Goal: Task Accomplishment & Management: Manage account settings

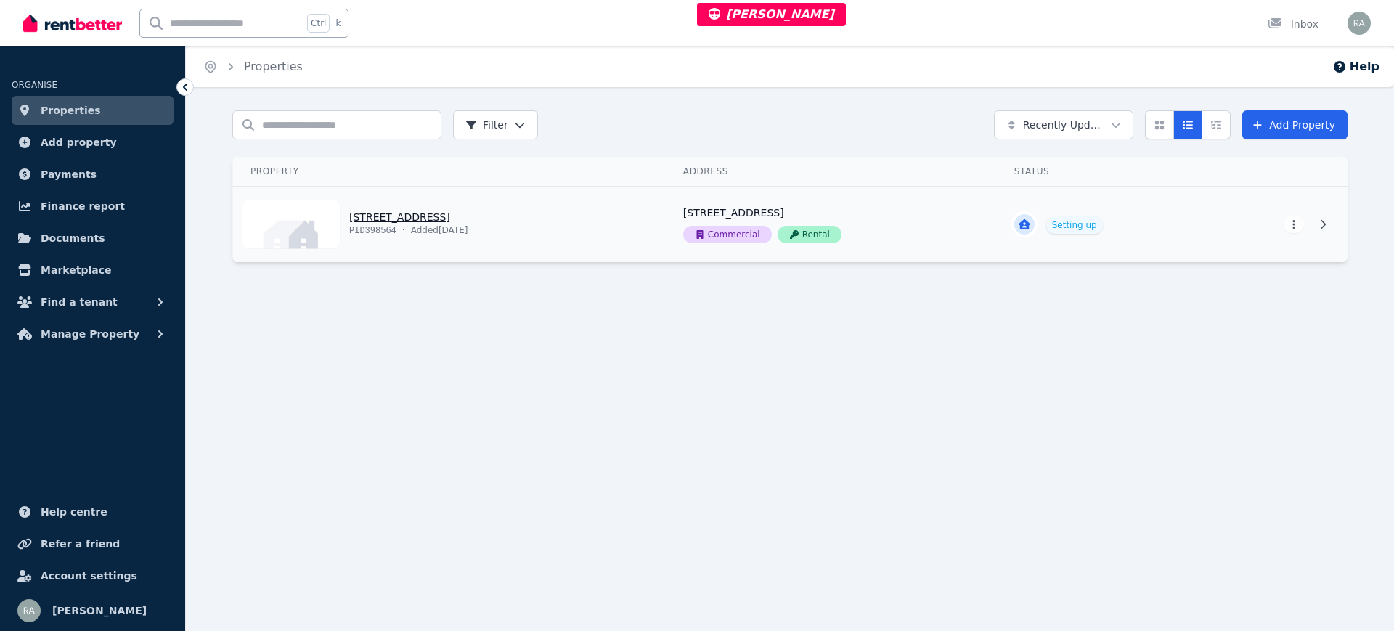
click at [648, 224] on link "View property details" at bounding box center [449, 225] width 433 height 76
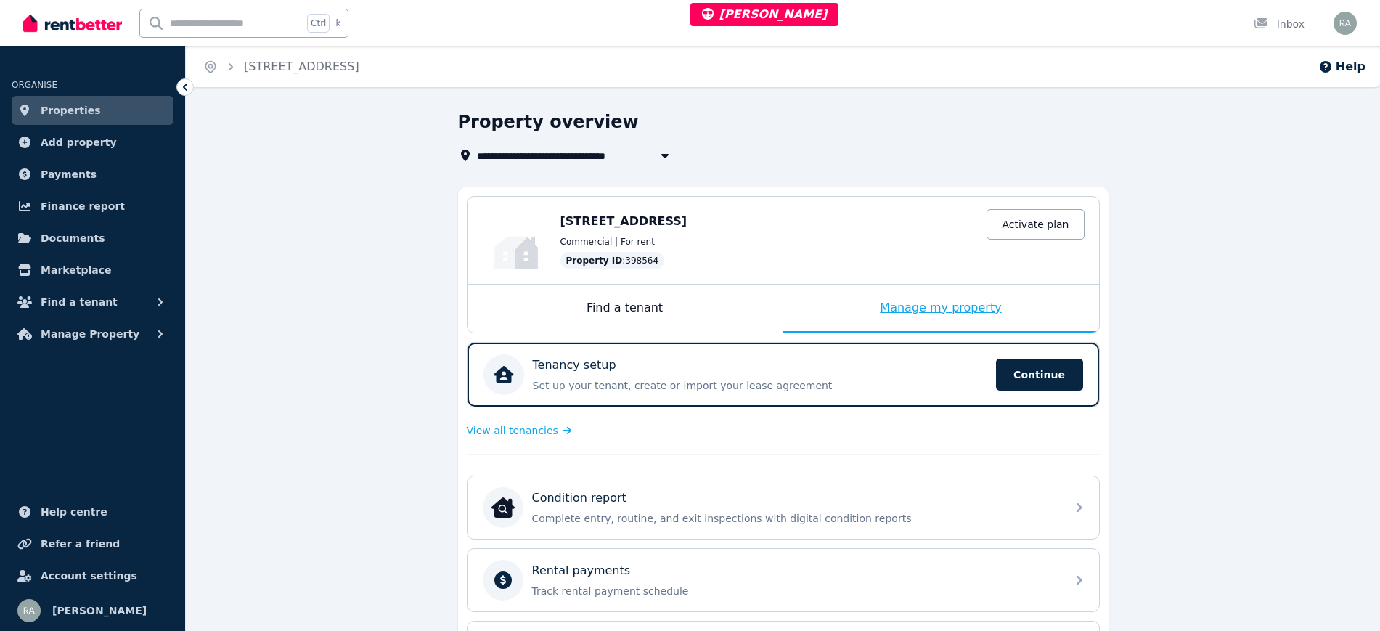
click at [827, 314] on div "Manage my property" at bounding box center [941, 309] width 316 height 48
click at [1037, 382] on span "Continue" at bounding box center [1039, 375] width 87 height 32
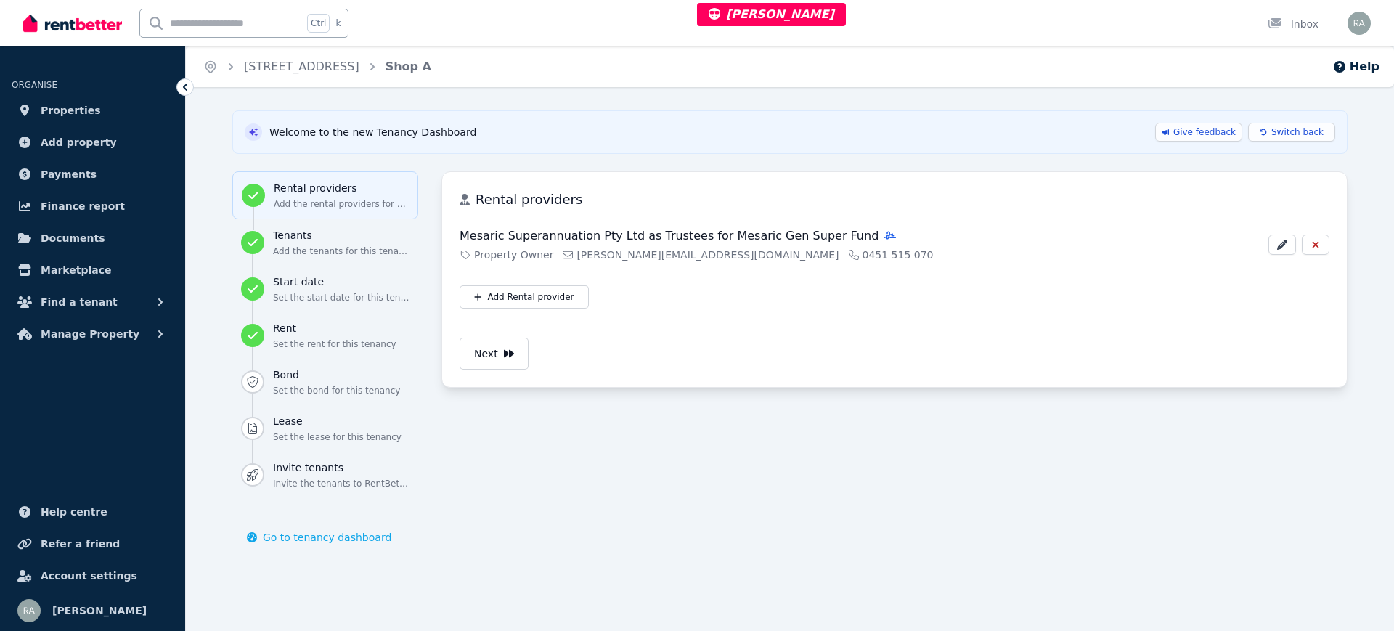
click at [325, 182] on h3 "Rental providers" at bounding box center [341, 188] width 135 height 15
click at [328, 237] on h3 "Tenants" at bounding box center [341, 235] width 137 height 15
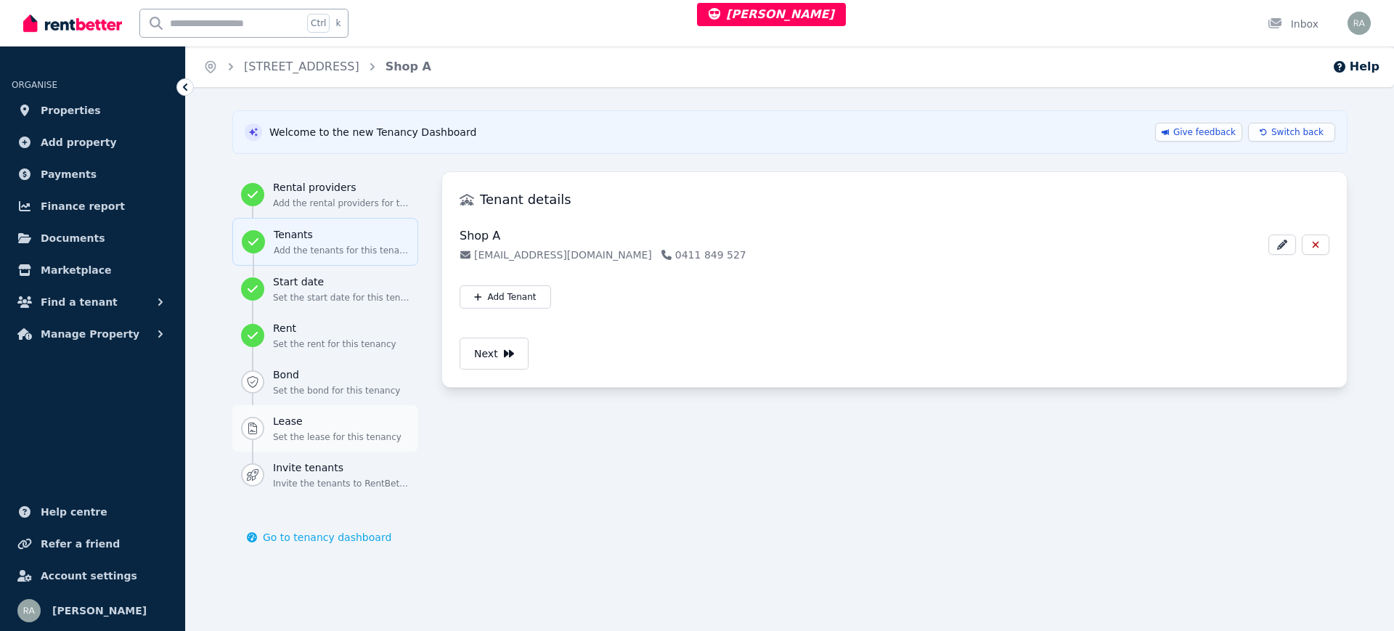
click at [329, 435] on p "Set the lease for this tenancy" at bounding box center [341, 437] width 137 height 12
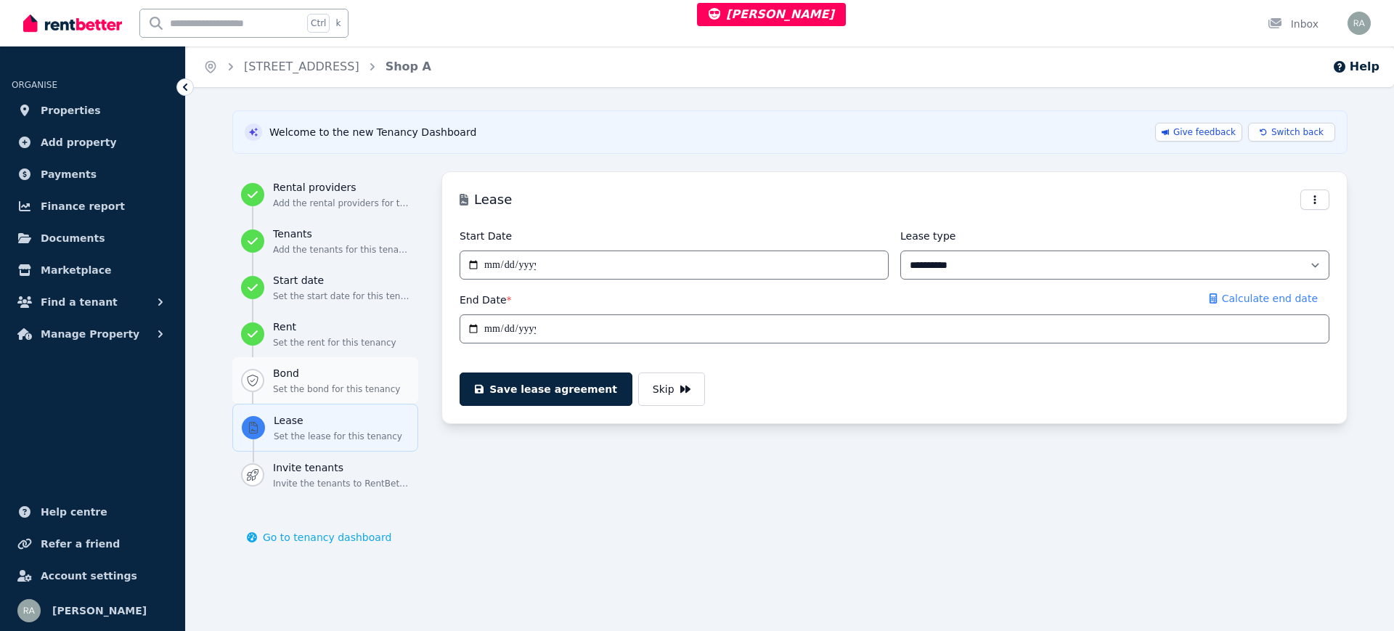
click at [319, 384] on p "Set the bond for this tenancy" at bounding box center [341, 389] width 137 height 12
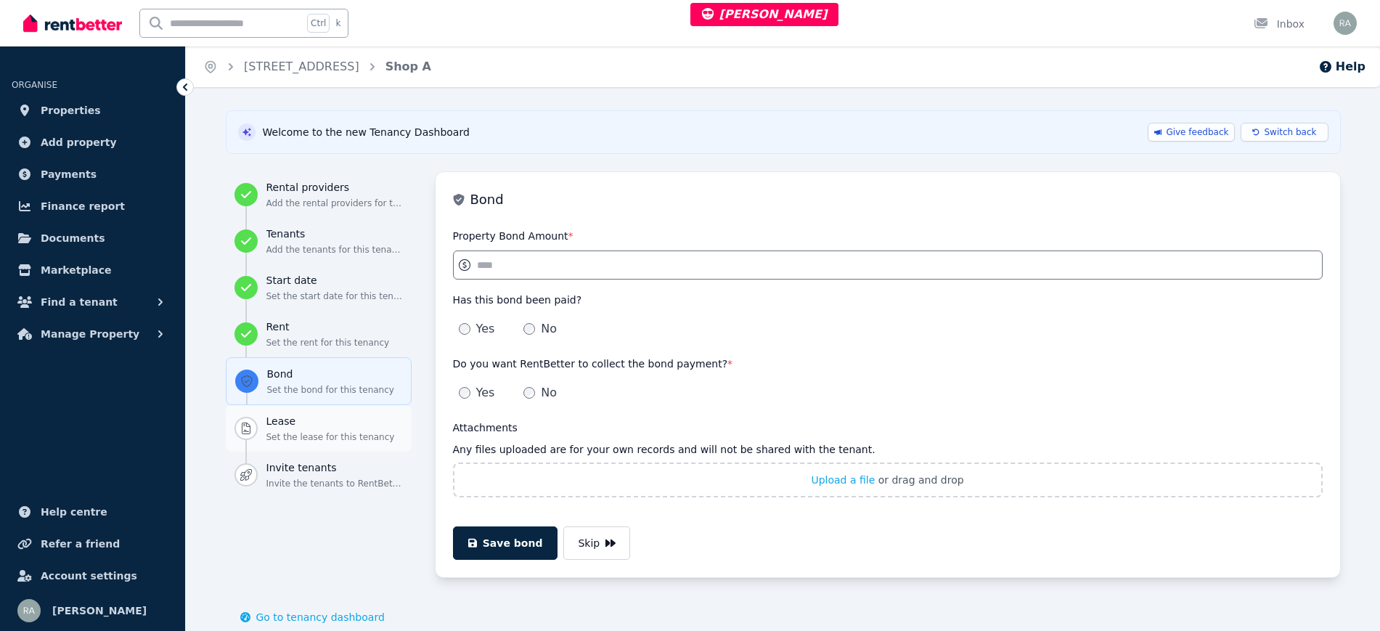
click at [295, 415] on h3 "Lease" at bounding box center [334, 421] width 137 height 15
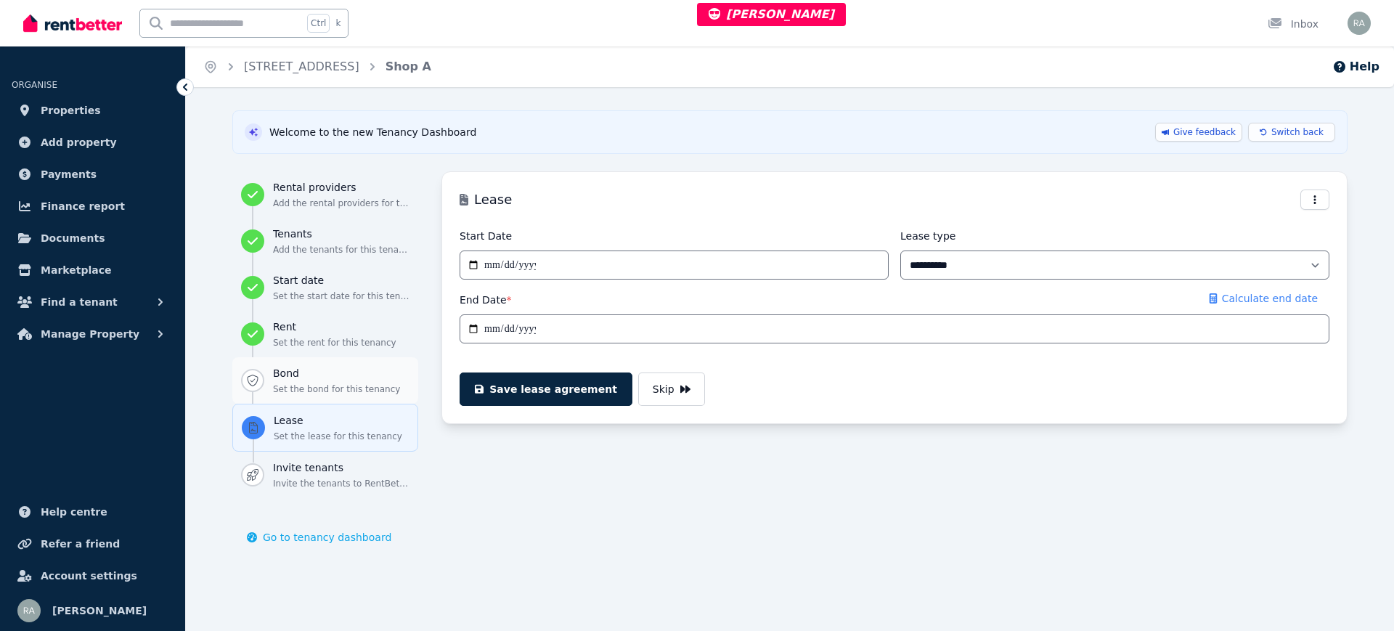
click at [288, 382] on div "Bond Set the bond for this tenancy" at bounding box center [341, 380] width 137 height 29
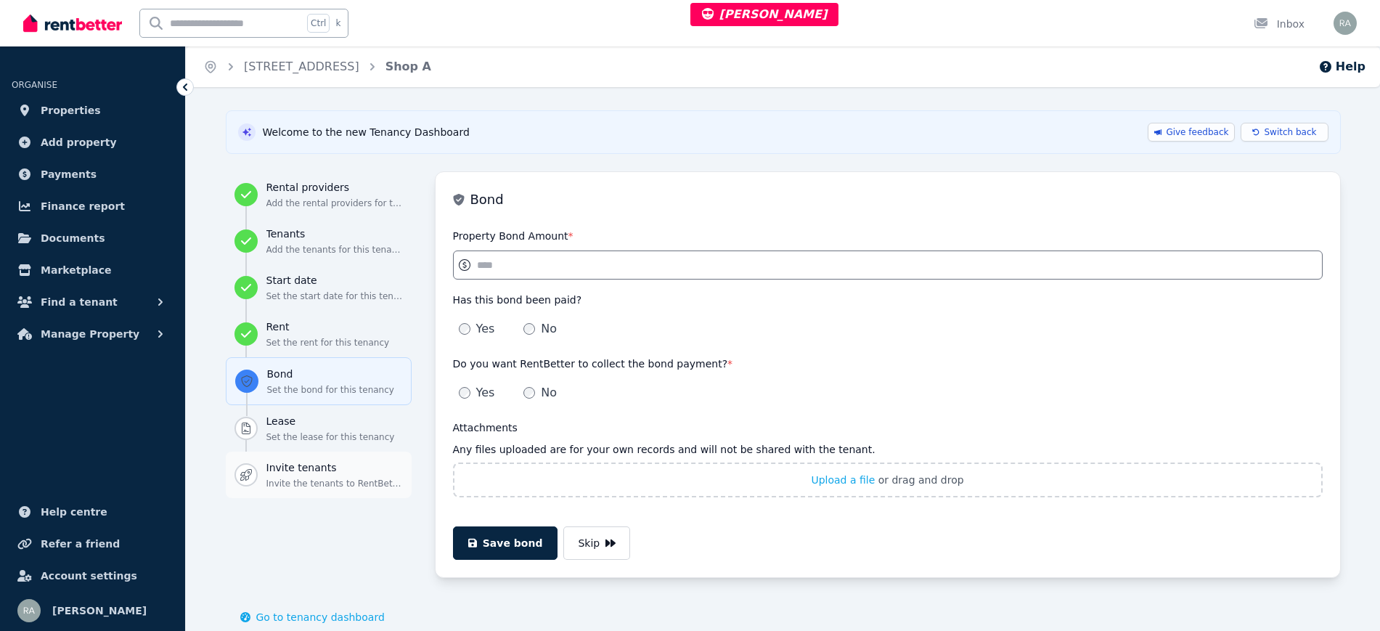
click at [334, 467] on h3 "Invite tenants" at bounding box center [334, 467] width 137 height 15
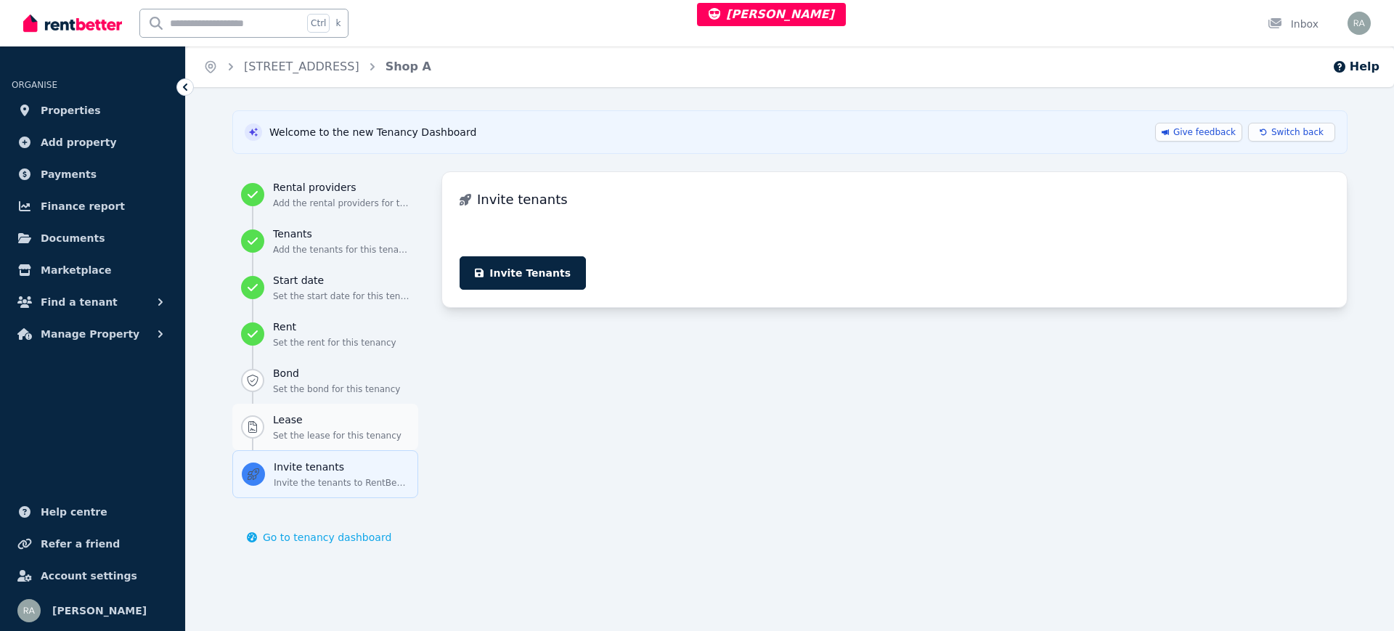
click at [346, 418] on h3 "Lease" at bounding box center [341, 419] width 137 height 15
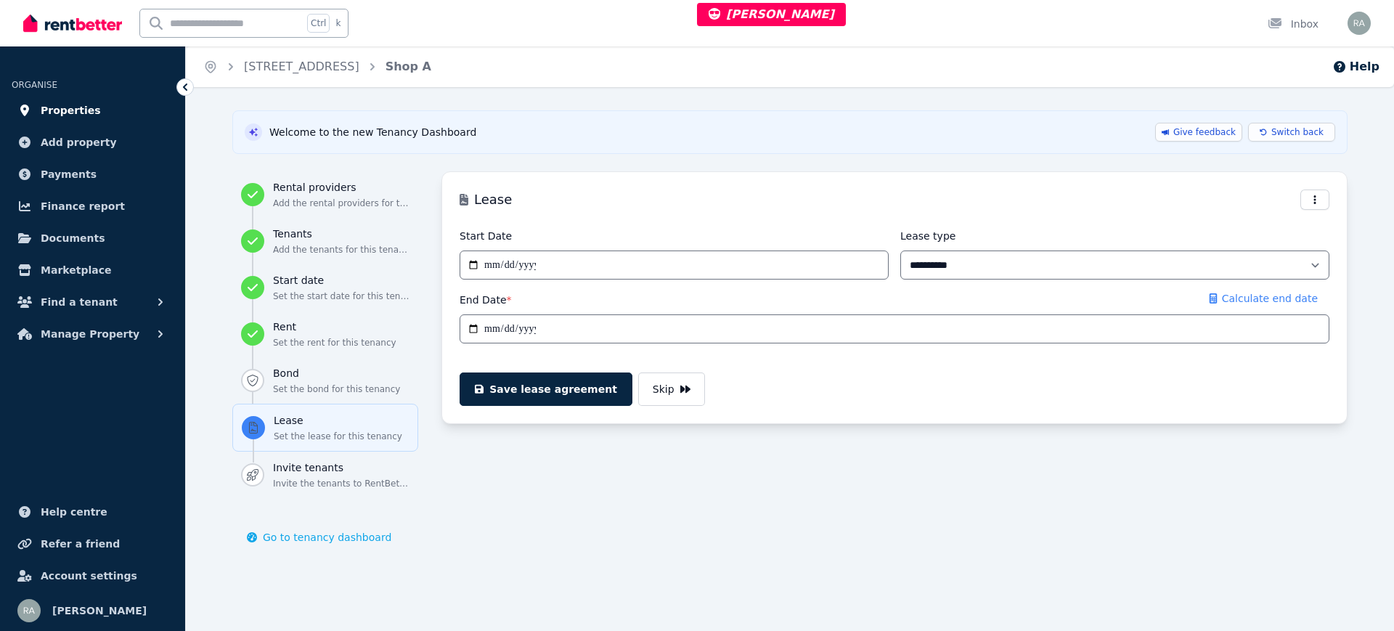
click at [97, 112] on link "Properties" at bounding box center [93, 110] width 162 height 29
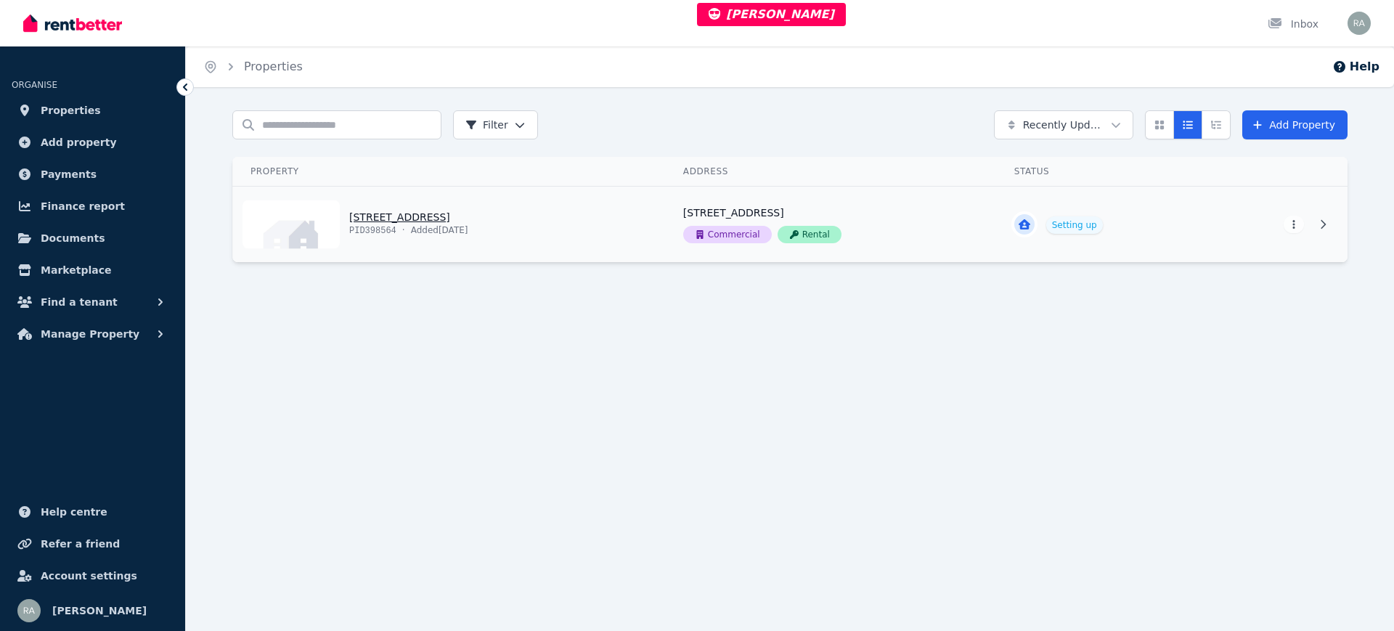
click at [692, 244] on link "View property details" at bounding box center [831, 225] width 331 height 76
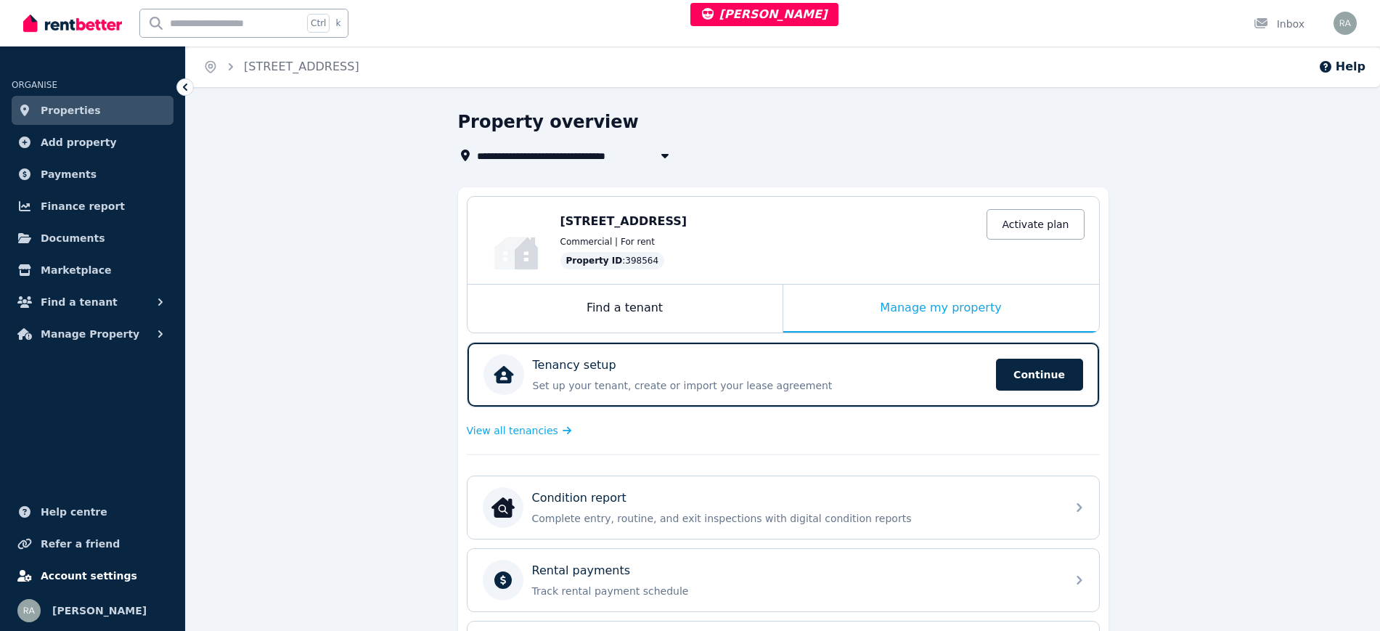
click at [98, 568] on span "Account settings" at bounding box center [89, 575] width 97 height 17
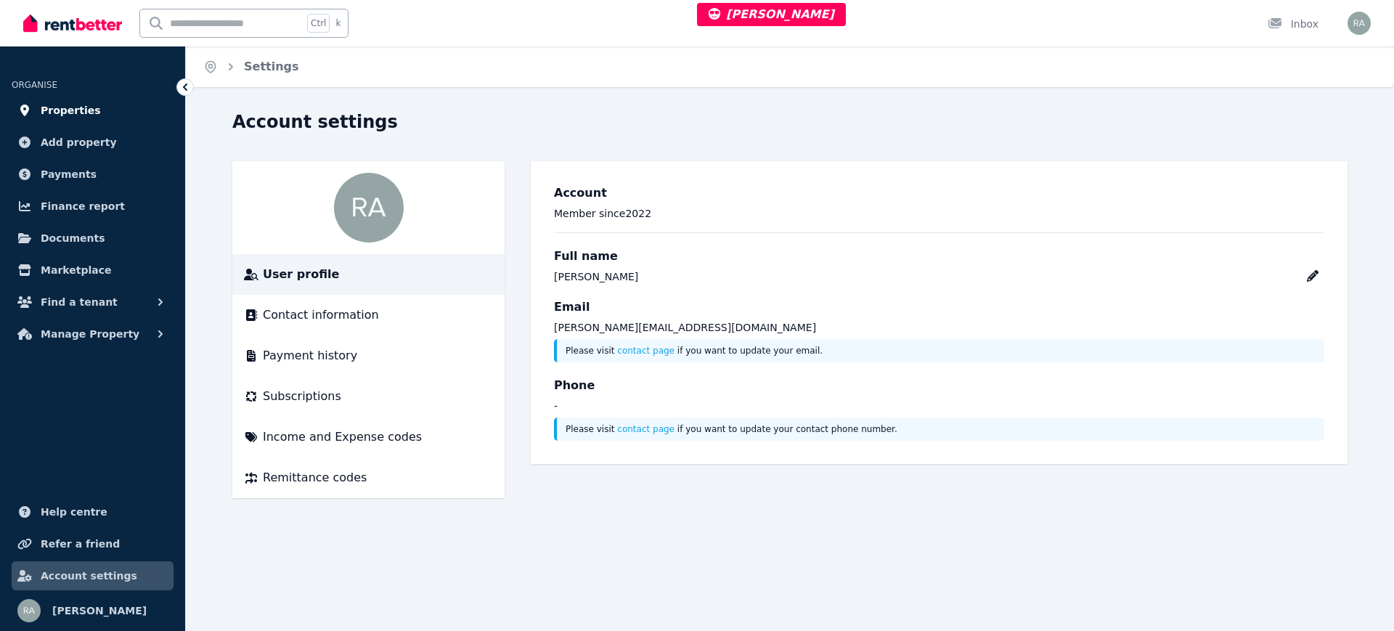
click at [107, 104] on link "Properties" at bounding box center [93, 110] width 162 height 29
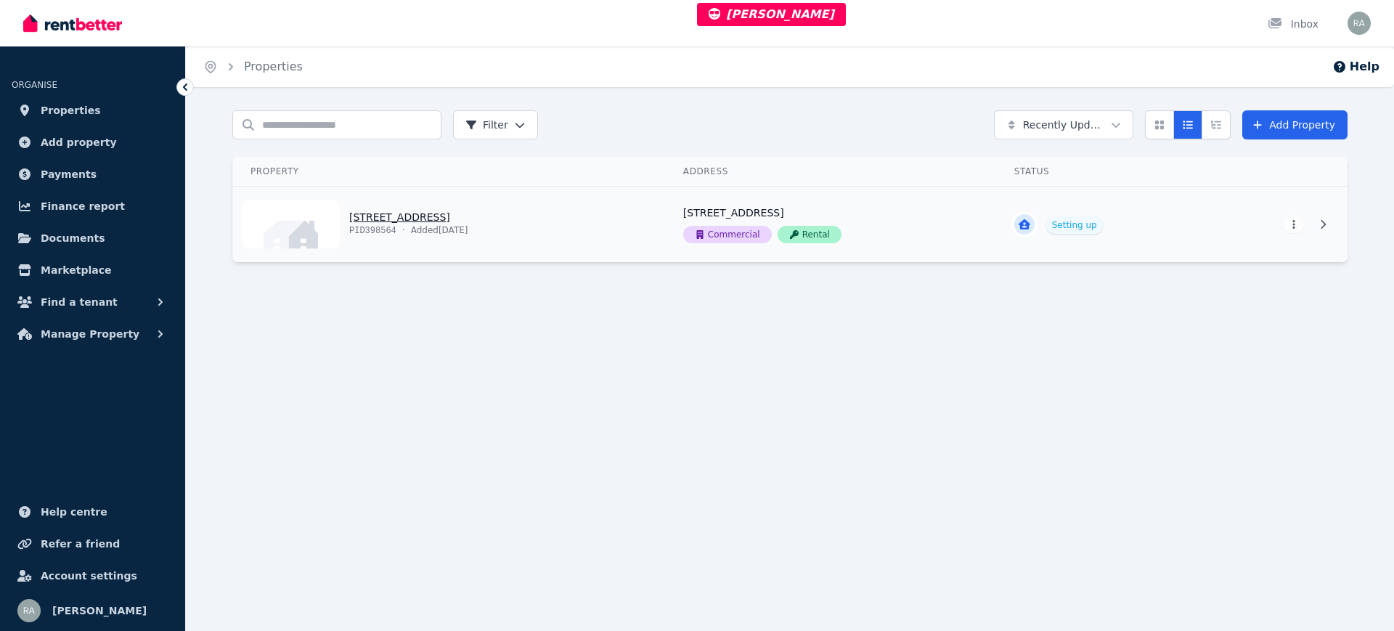
click at [587, 200] on link "View property details" at bounding box center [449, 225] width 433 height 76
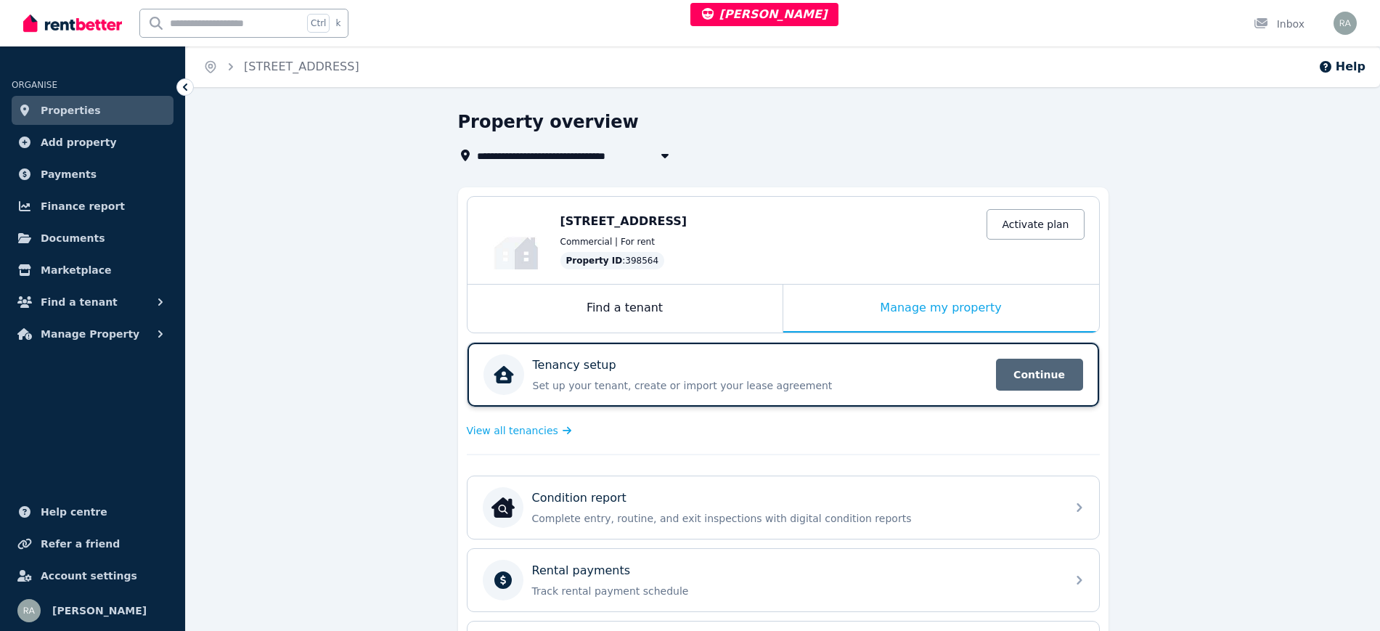
click at [1039, 386] on span "Continue" at bounding box center [1039, 375] width 87 height 32
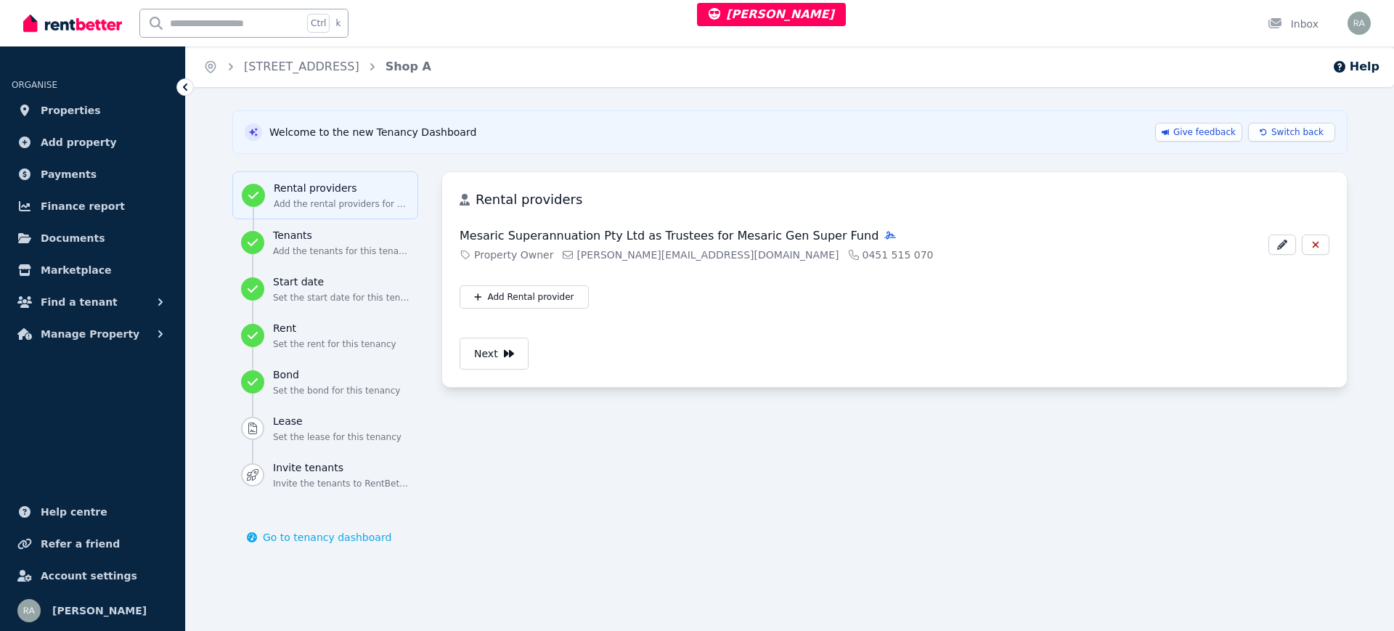
click at [319, 199] on p "Add the rental providers for this tenancy" at bounding box center [341, 204] width 135 height 12
click at [319, 238] on h3 "Tenants" at bounding box center [341, 235] width 137 height 15
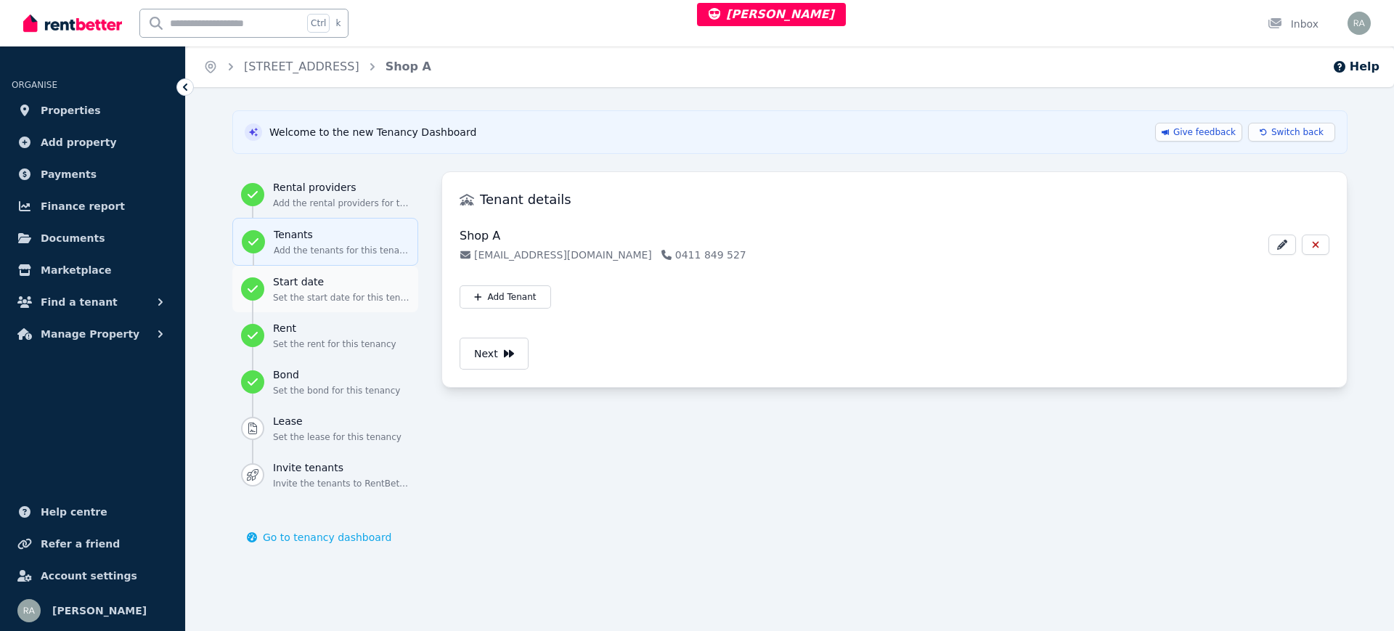
click at [332, 279] on h3 "Start date" at bounding box center [341, 281] width 137 height 15
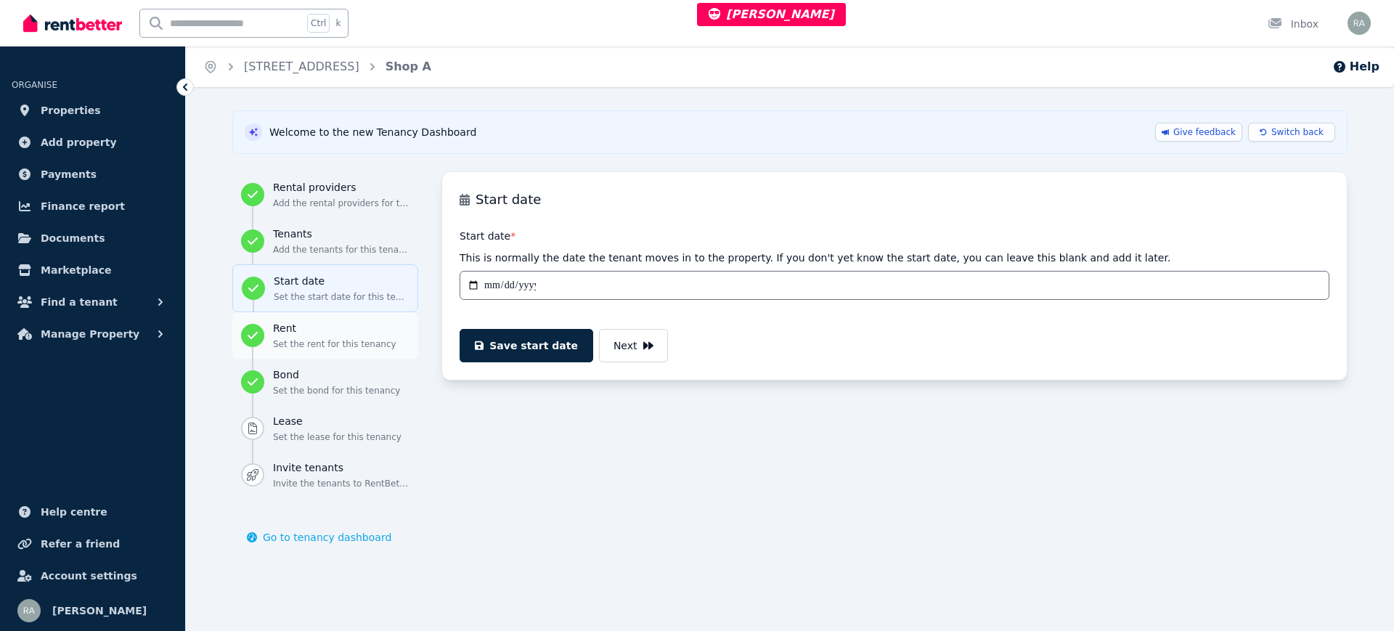
click at [320, 327] on h3 "Rent" at bounding box center [341, 328] width 137 height 15
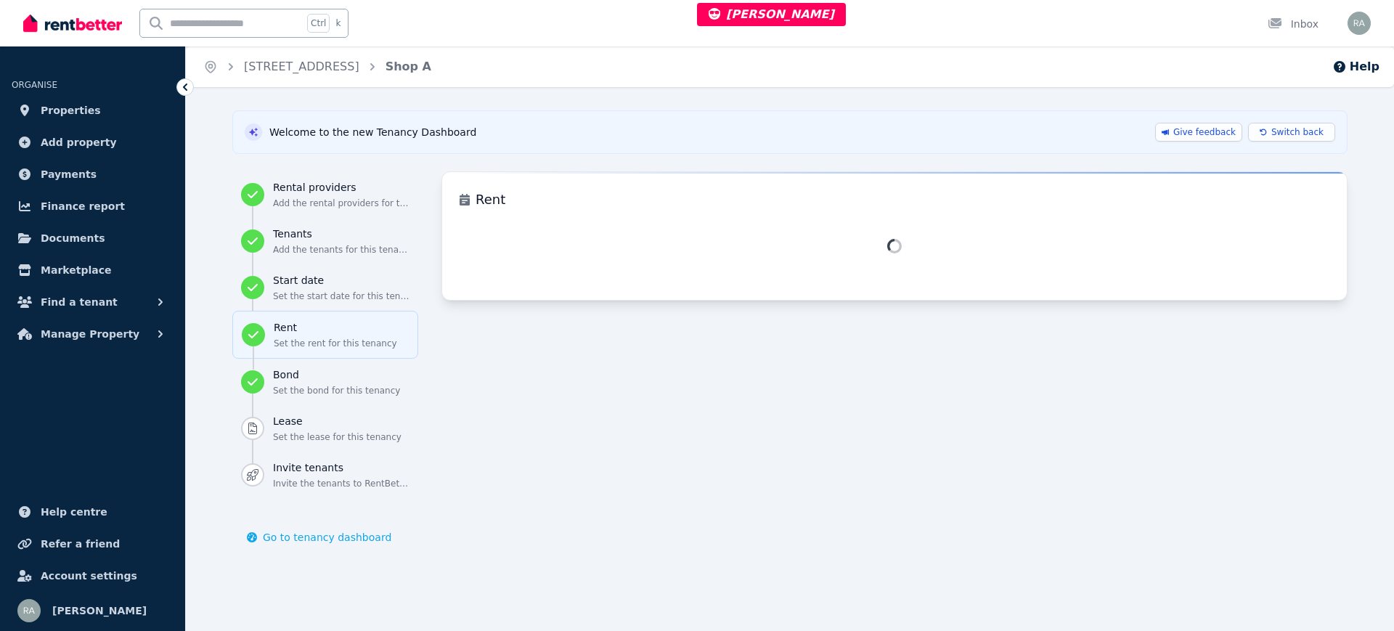
select select "*******"
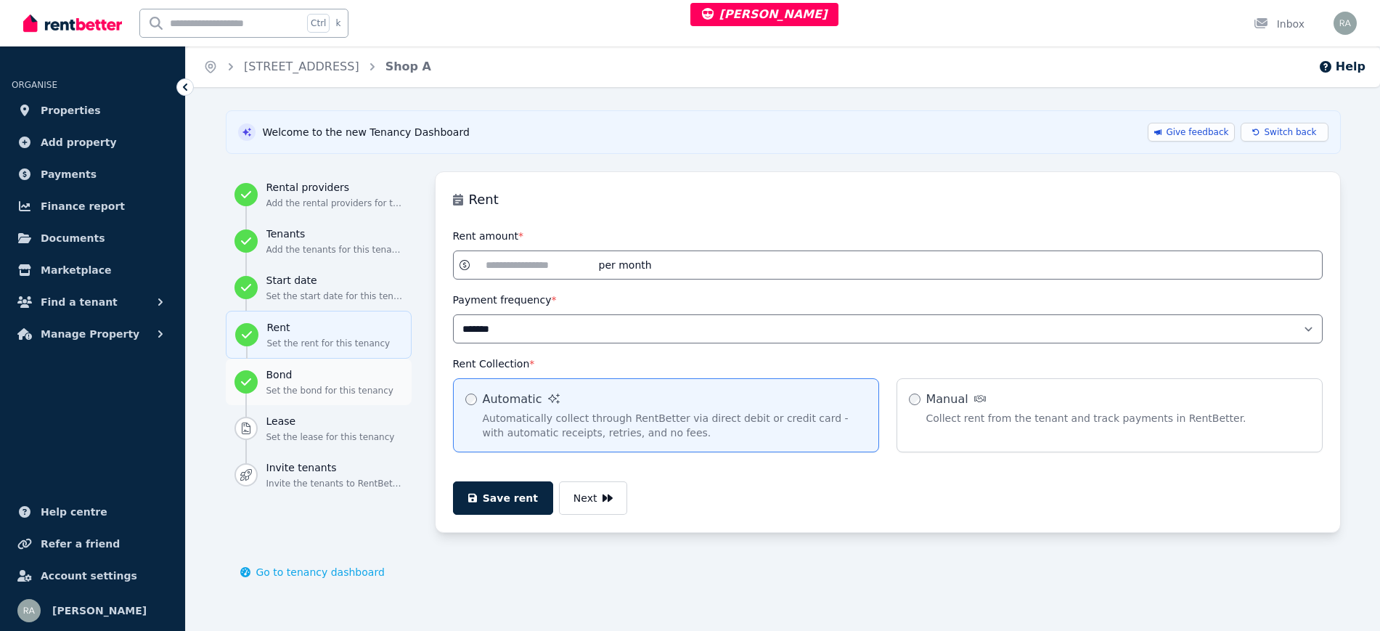
click at [295, 388] on p "Set the bond for this tenancy" at bounding box center [334, 391] width 137 height 12
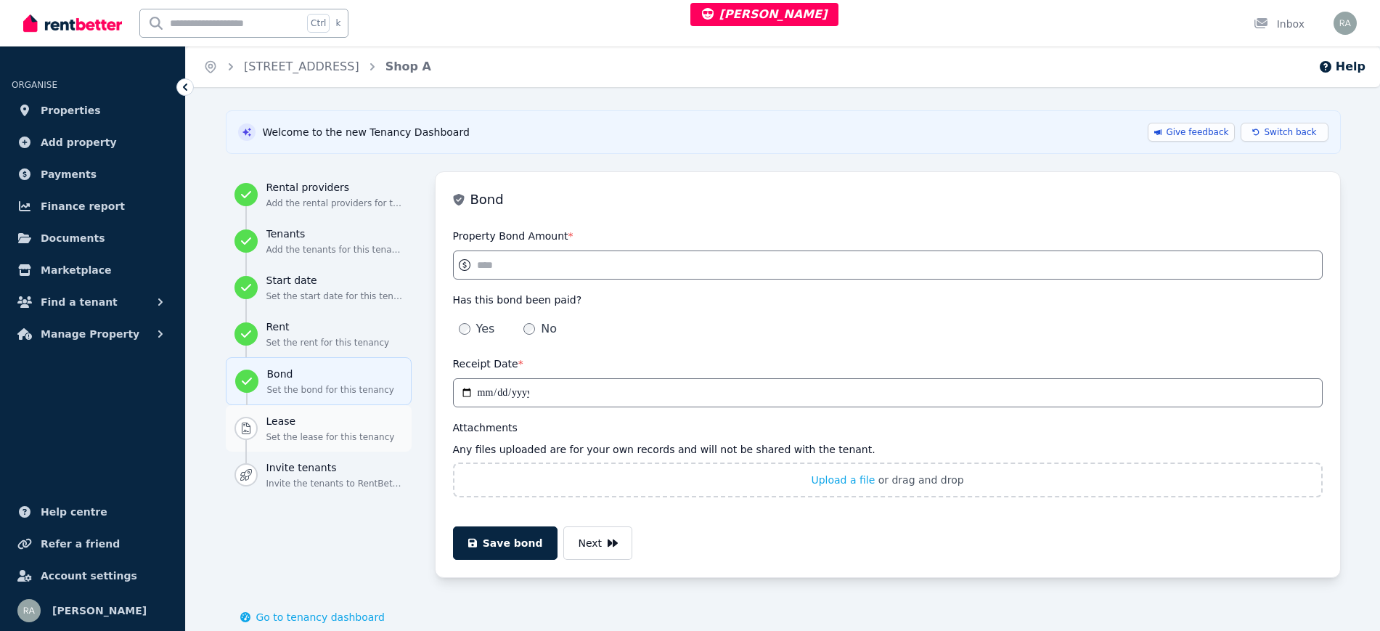
click at [290, 425] on h3 "Lease" at bounding box center [334, 421] width 137 height 15
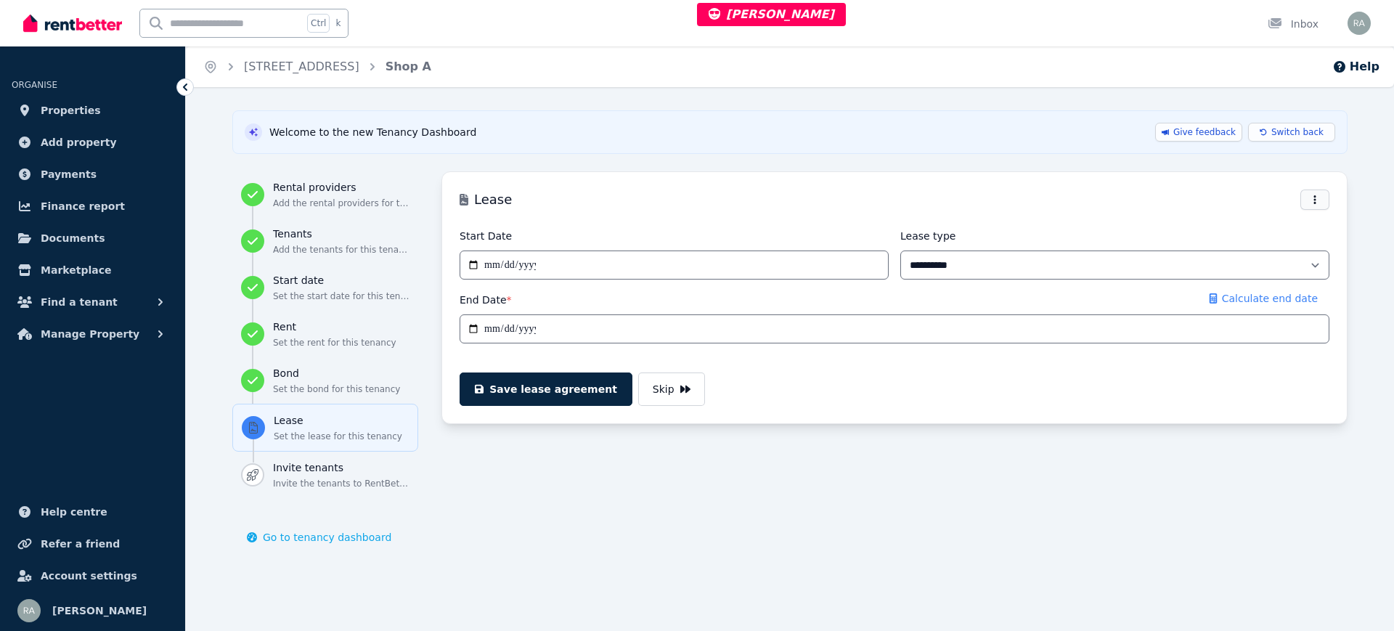
click at [1322, 192] on span "button" at bounding box center [1314, 200] width 29 height 20
click at [1358, 157] on div "**********" at bounding box center [790, 356] width 1208 height 492
click at [308, 357] on button "Bond Set the bond for this tenancy" at bounding box center [325, 380] width 186 height 46
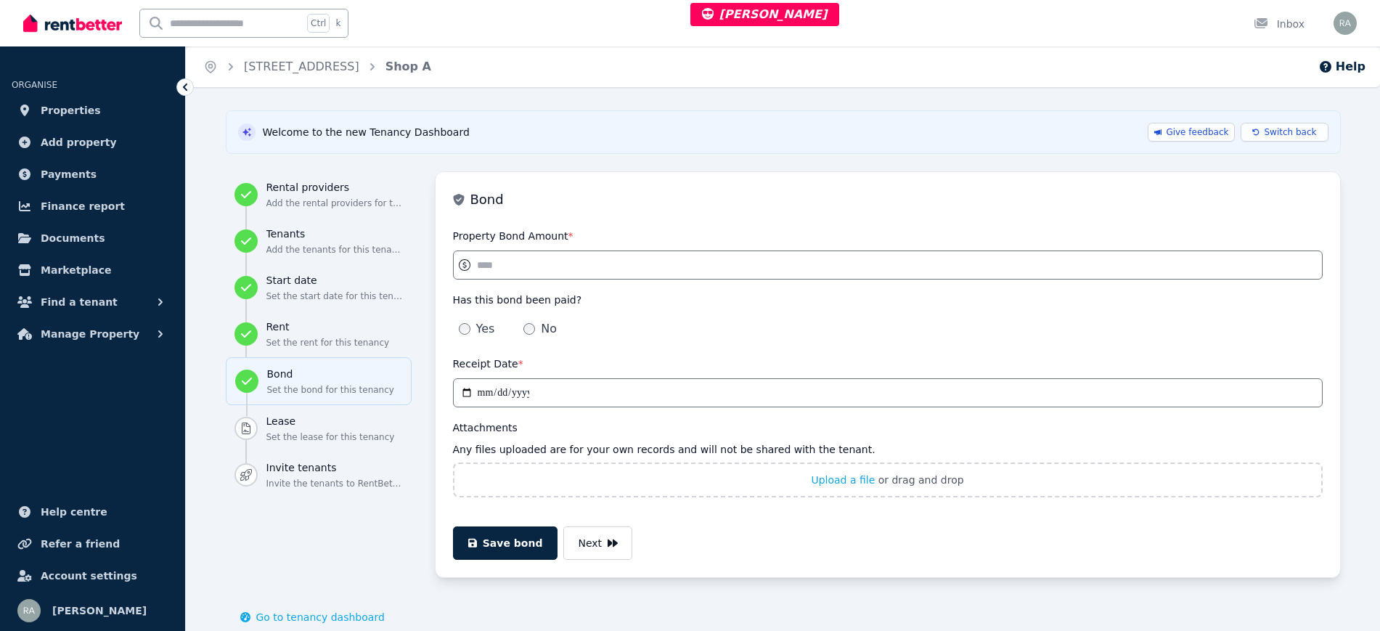
type input "**********"
click at [313, 416] on h3 "Lease" at bounding box center [334, 421] width 137 height 15
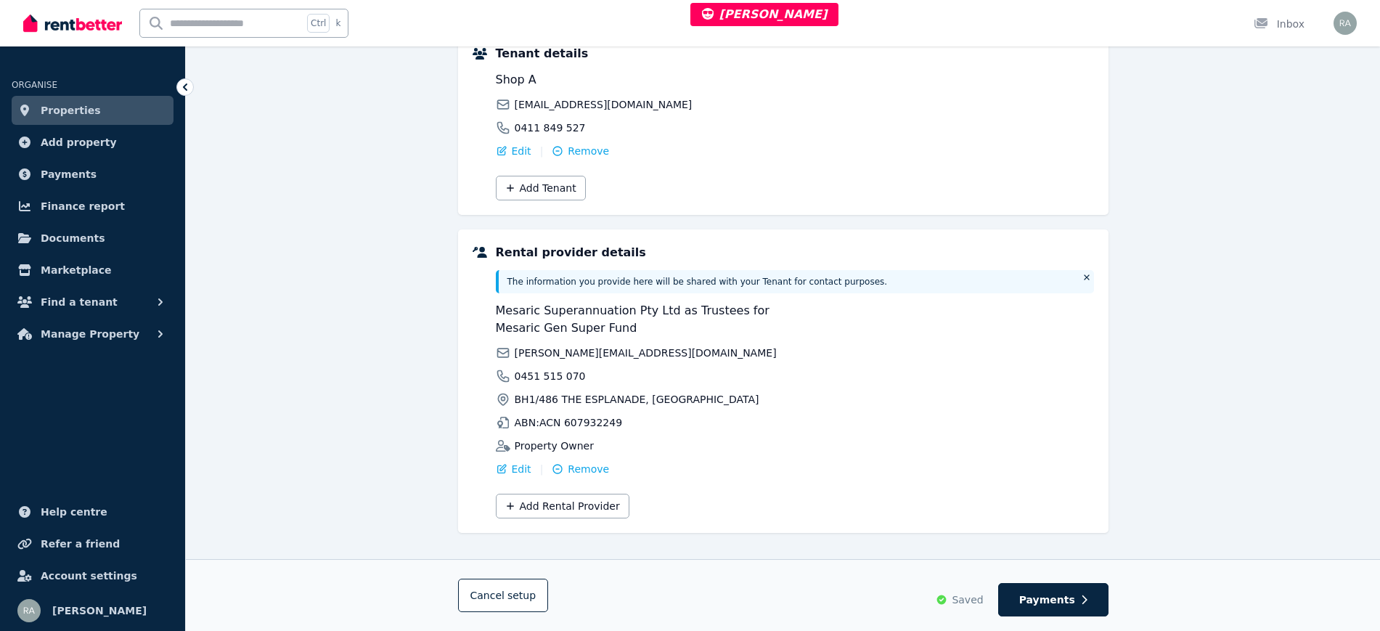
scroll to position [272, 0]
click at [1047, 598] on span "Payments" at bounding box center [1047, 599] width 56 height 15
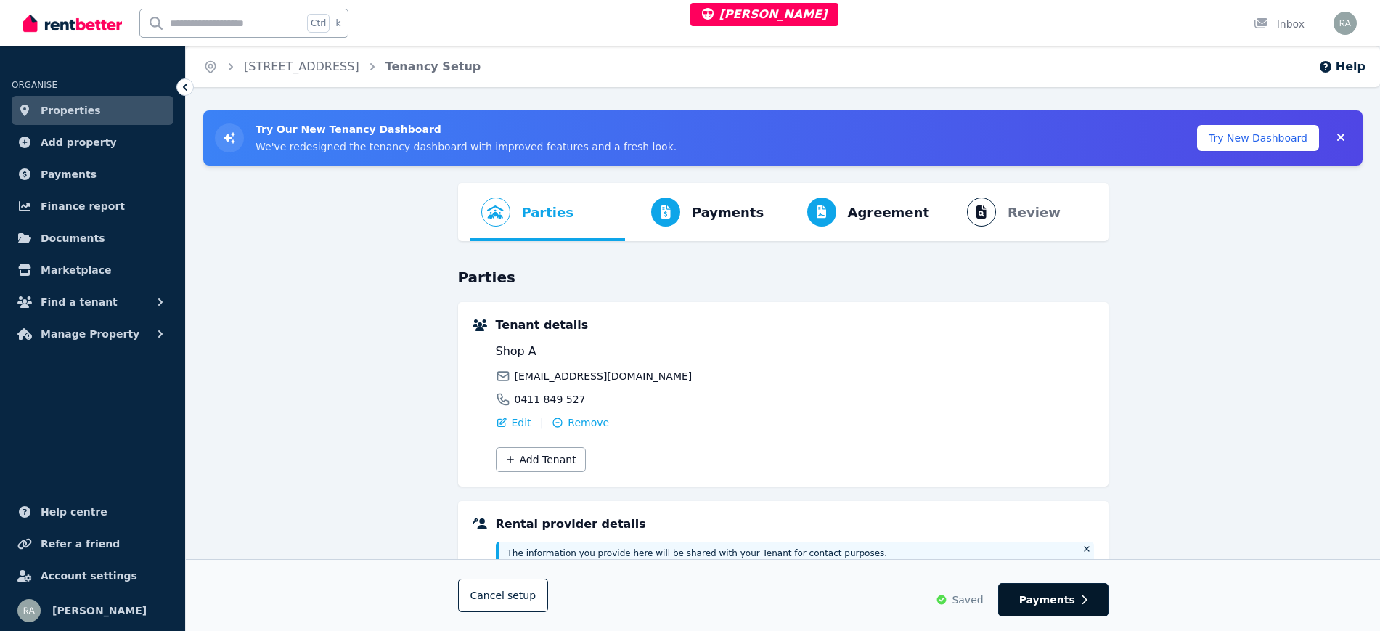
select select "*******"
select select "**********"
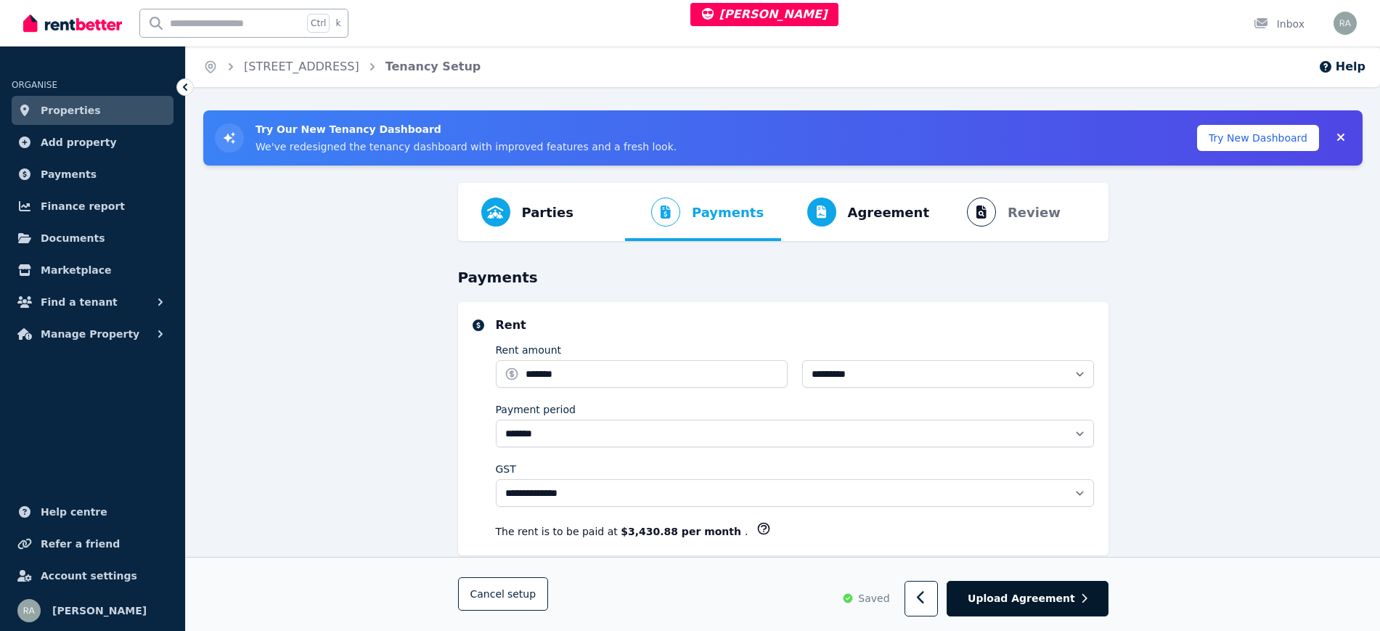
click at [1051, 598] on span "Upload Agreement" at bounding box center [1021, 599] width 107 height 15
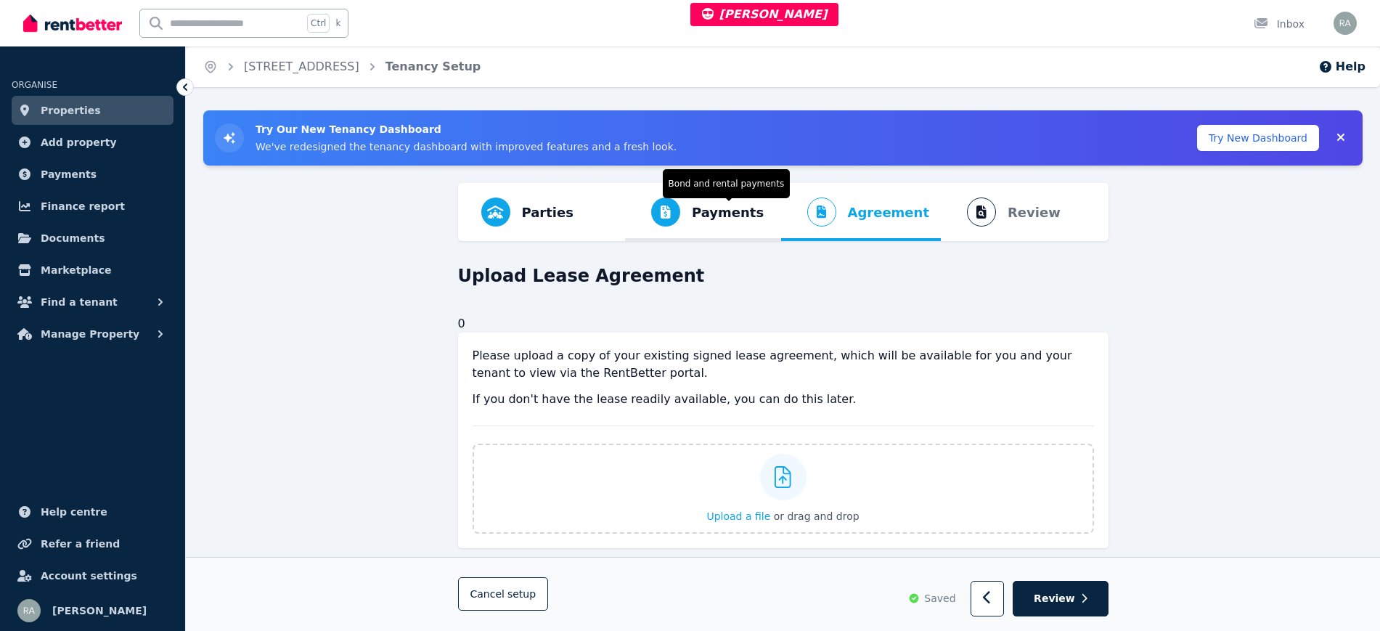
click at [709, 211] on span "Payments" at bounding box center [728, 213] width 72 height 20
select select "*******"
select select "**********"
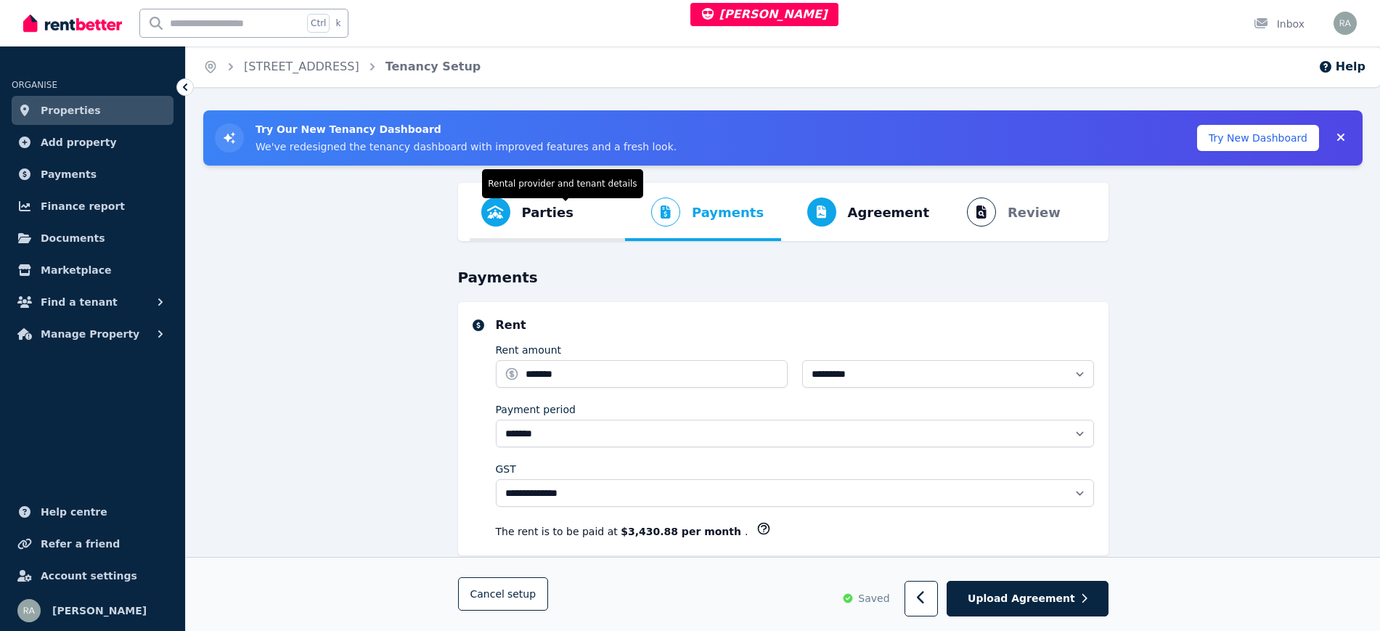
click at [535, 219] on span "Parties" at bounding box center [548, 213] width 52 height 20
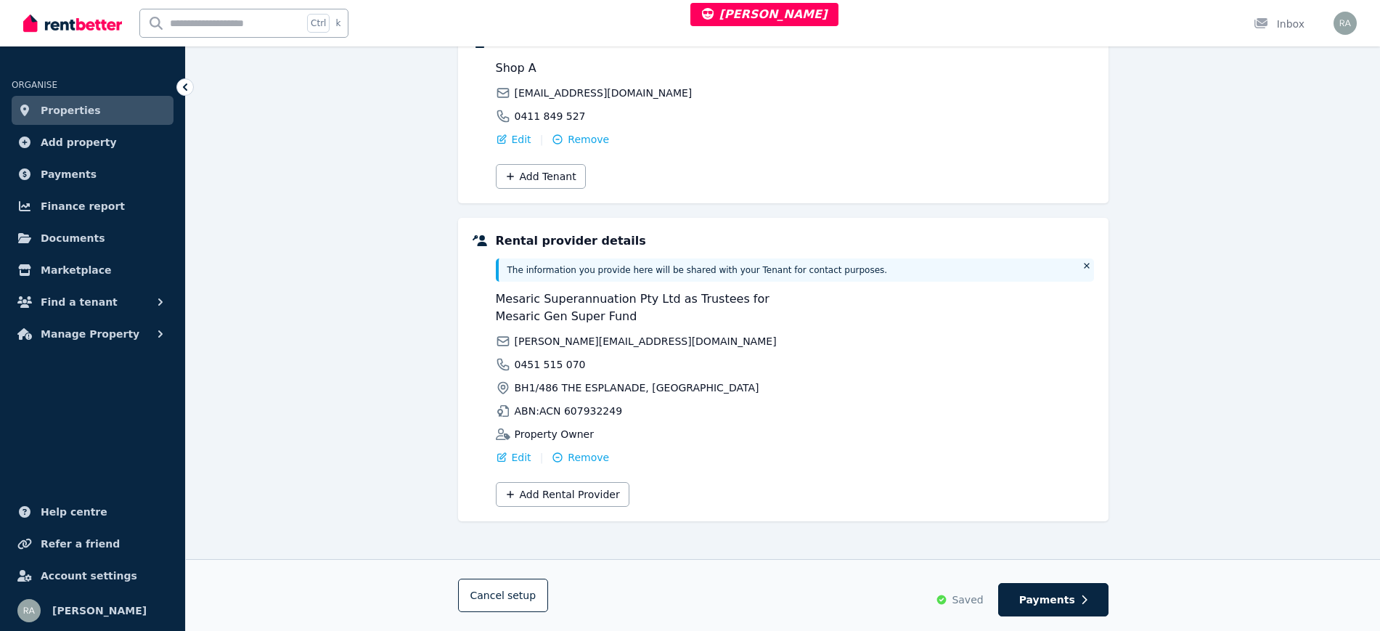
scroll to position [286, 0]
click at [1065, 601] on span "Payments" at bounding box center [1047, 599] width 56 height 15
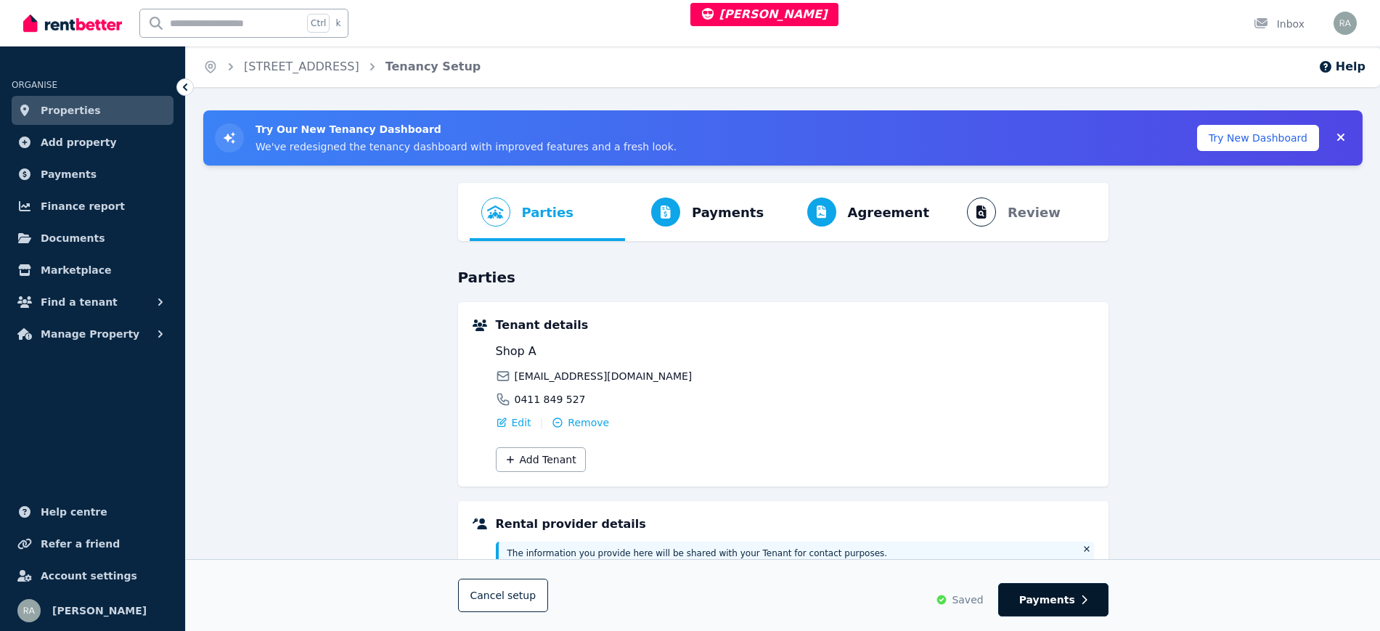
select select "*******"
select select "**********"
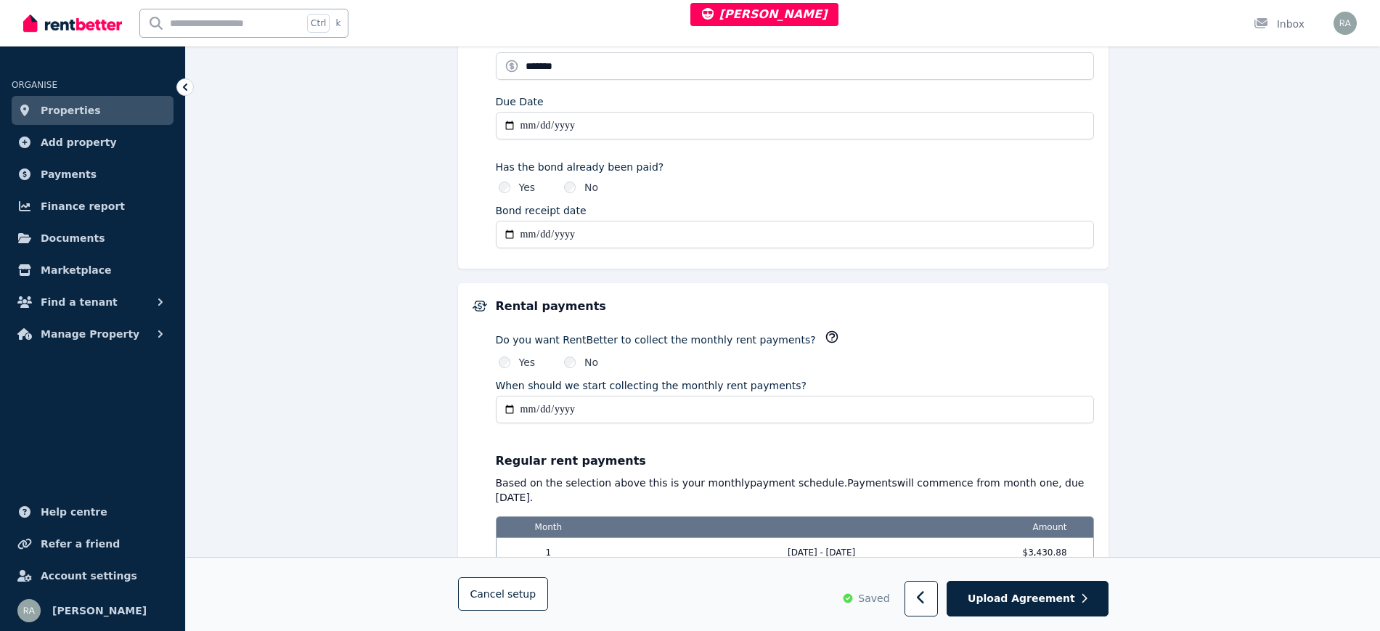
scroll to position [1216, 0]
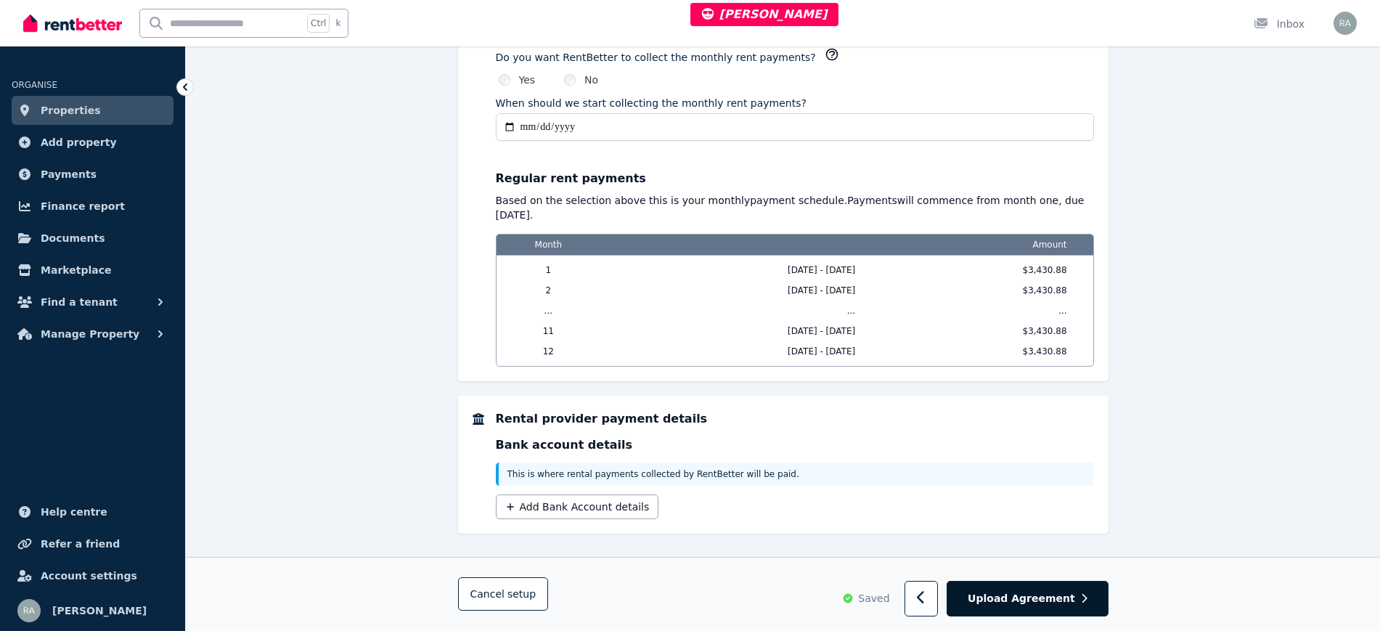
click at [1030, 593] on span "Upload Agreement" at bounding box center [1021, 599] width 107 height 15
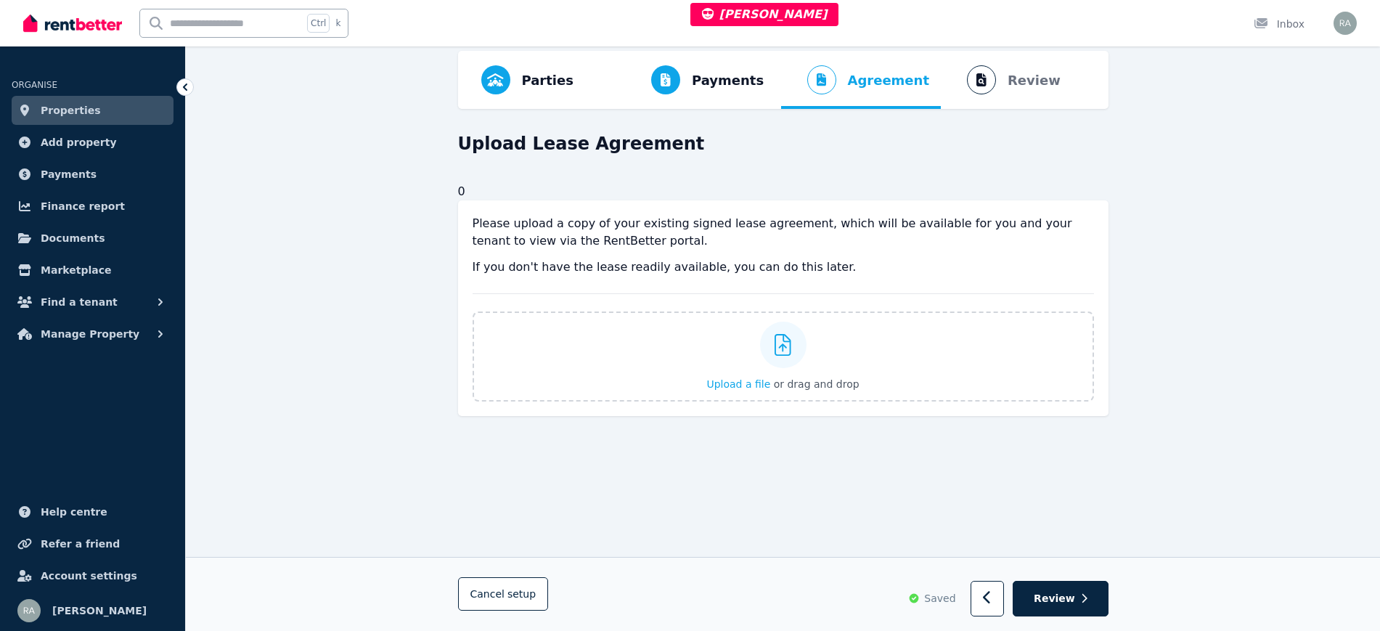
scroll to position [143, 0]
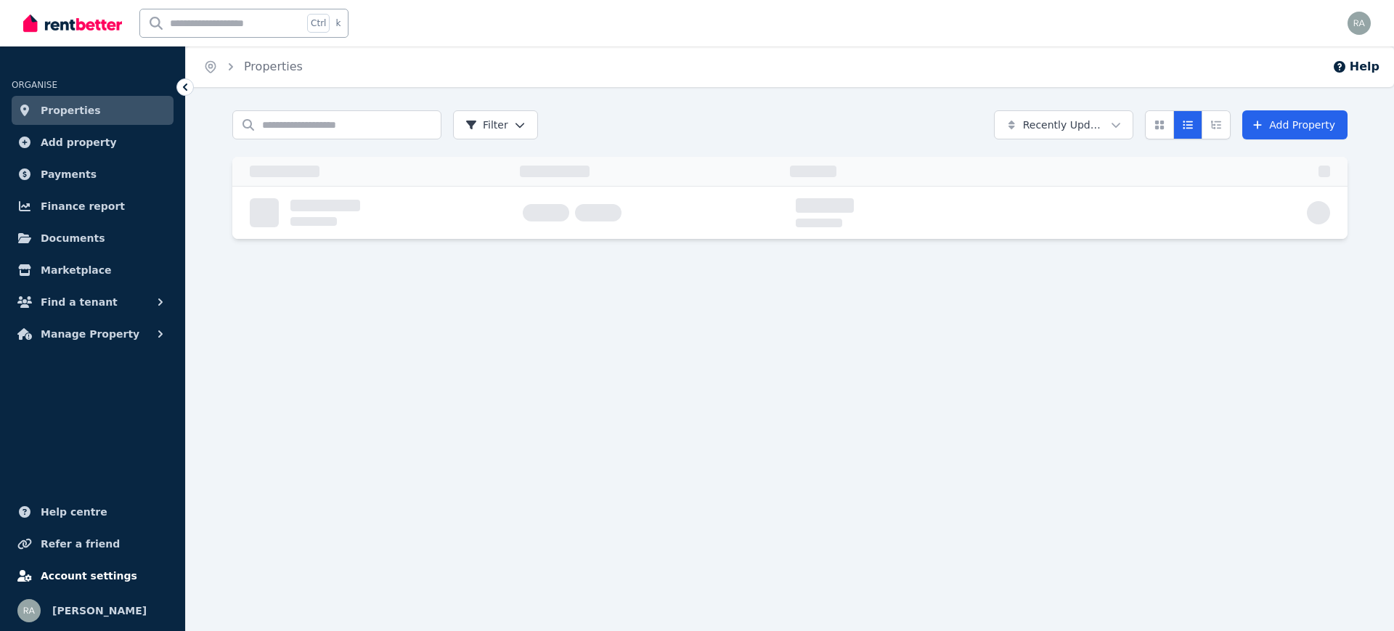
click at [83, 572] on span "Account settings" at bounding box center [89, 575] width 97 height 17
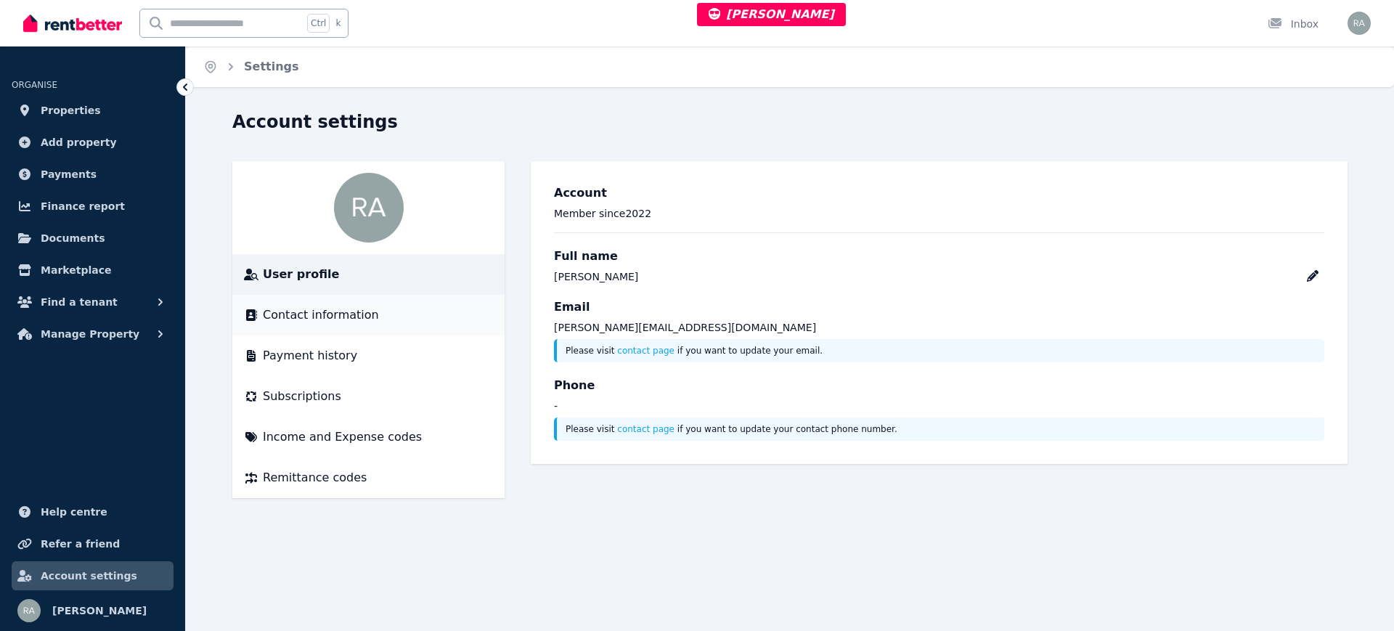
click at [374, 311] on div "Contact information" at bounding box center [368, 314] width 249 height 17
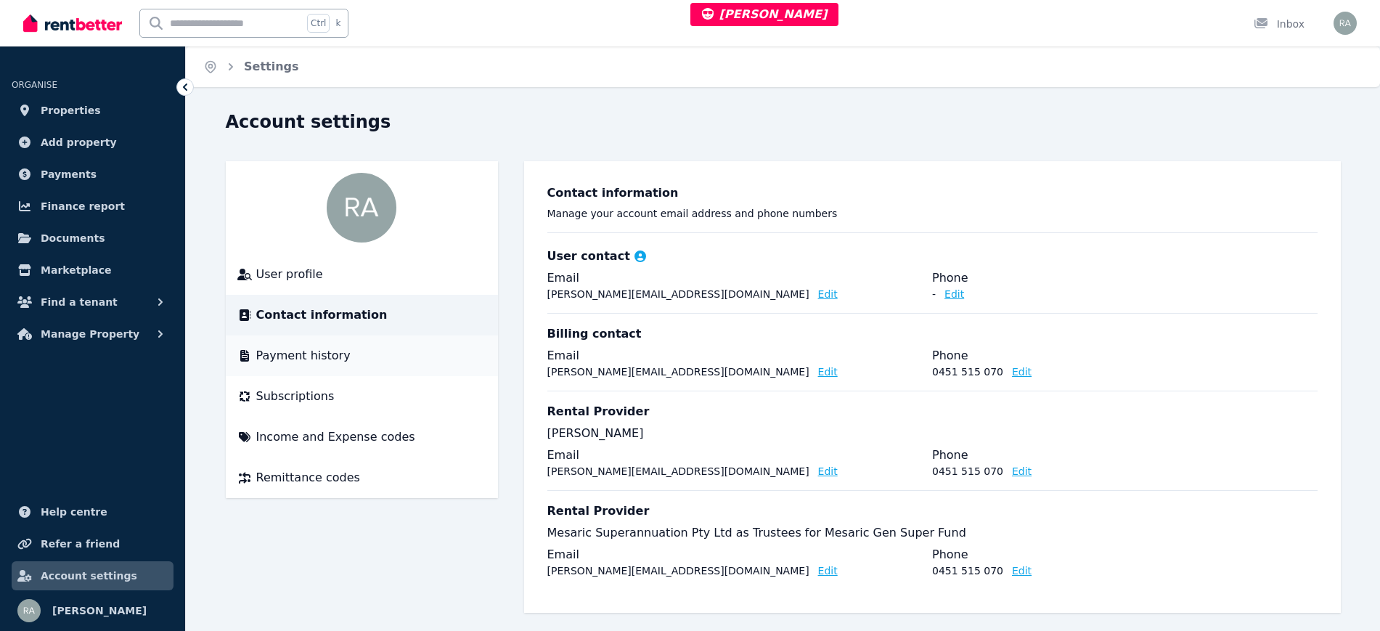
click at [331, 359] on span "Payment history" at bounding box center [303, 355] width 94 height 17
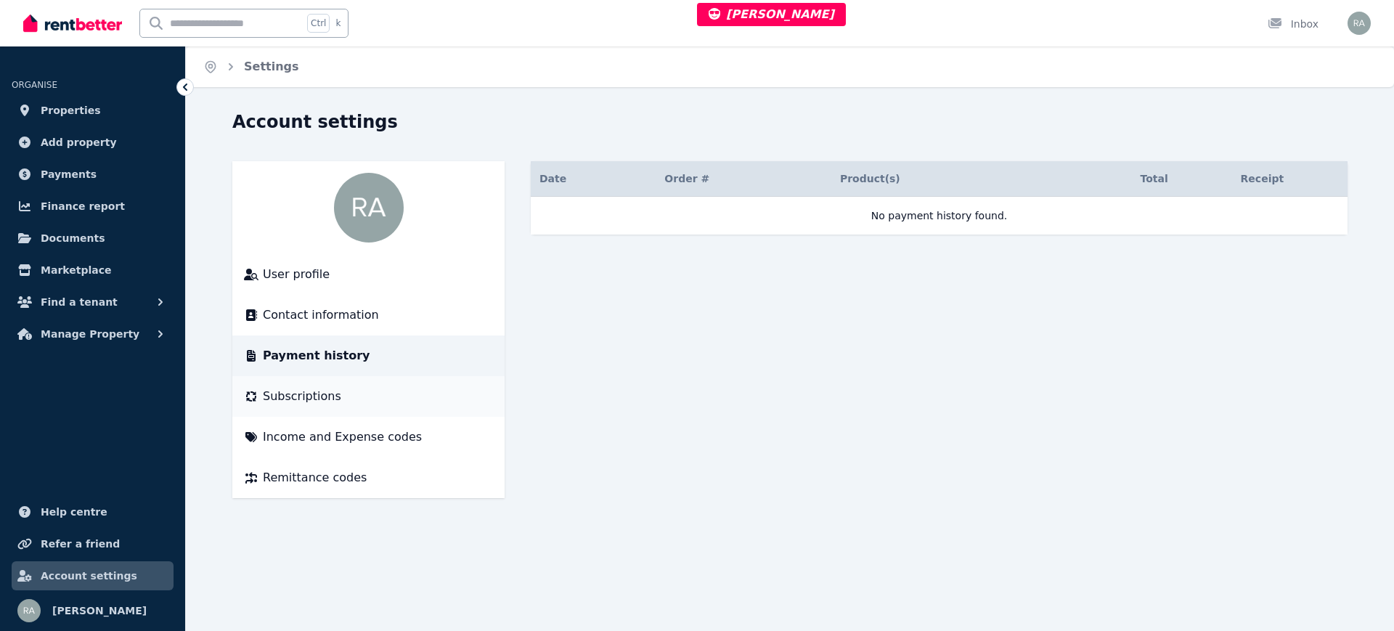
click at [324, 394] on span "Subscriptions" at bounding box center [302, 396] width 78 height 17
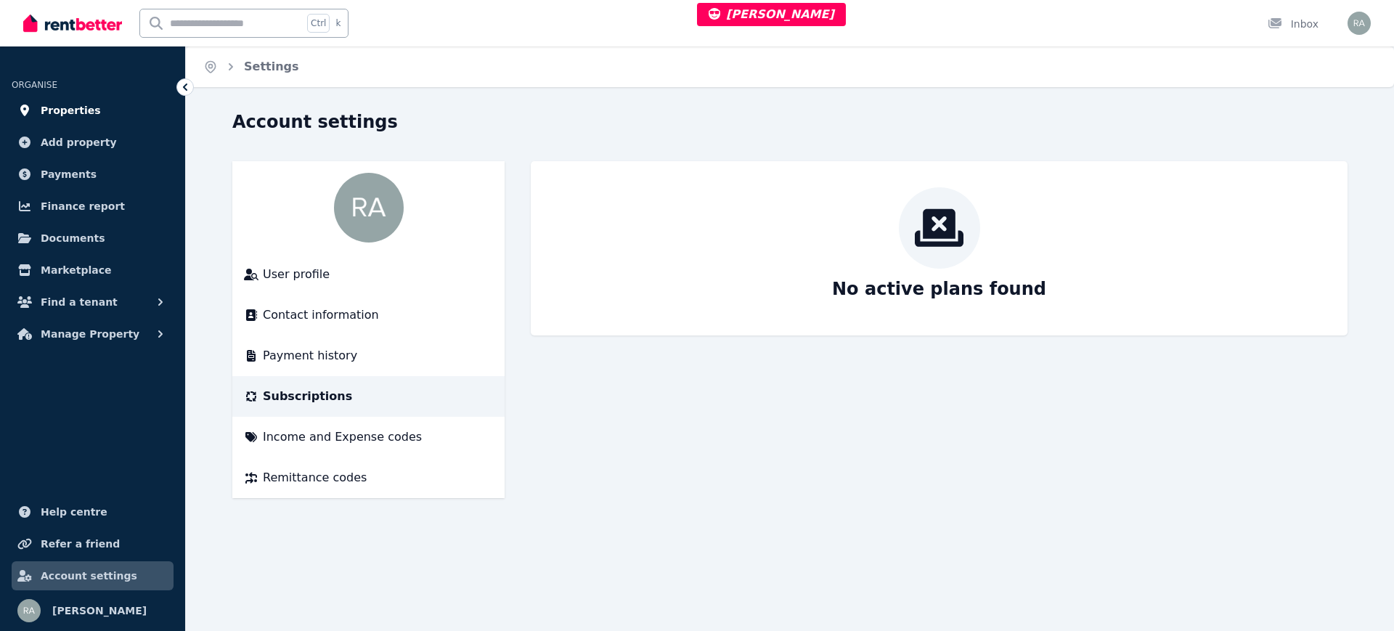
click at [97, 107] on link "Properties" at bounding box center [93, 110] width 162 height 29
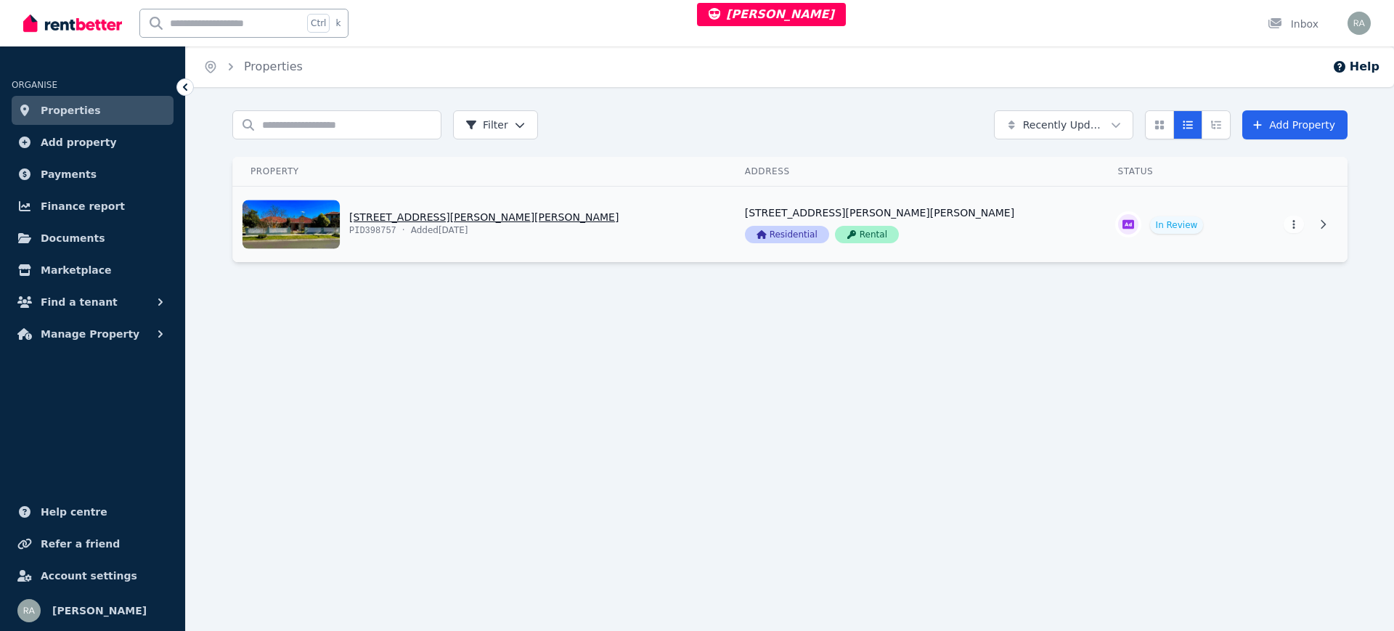
click at [593, 222] on link "View property details" at bounding box center [480, 225] width 494 height 76
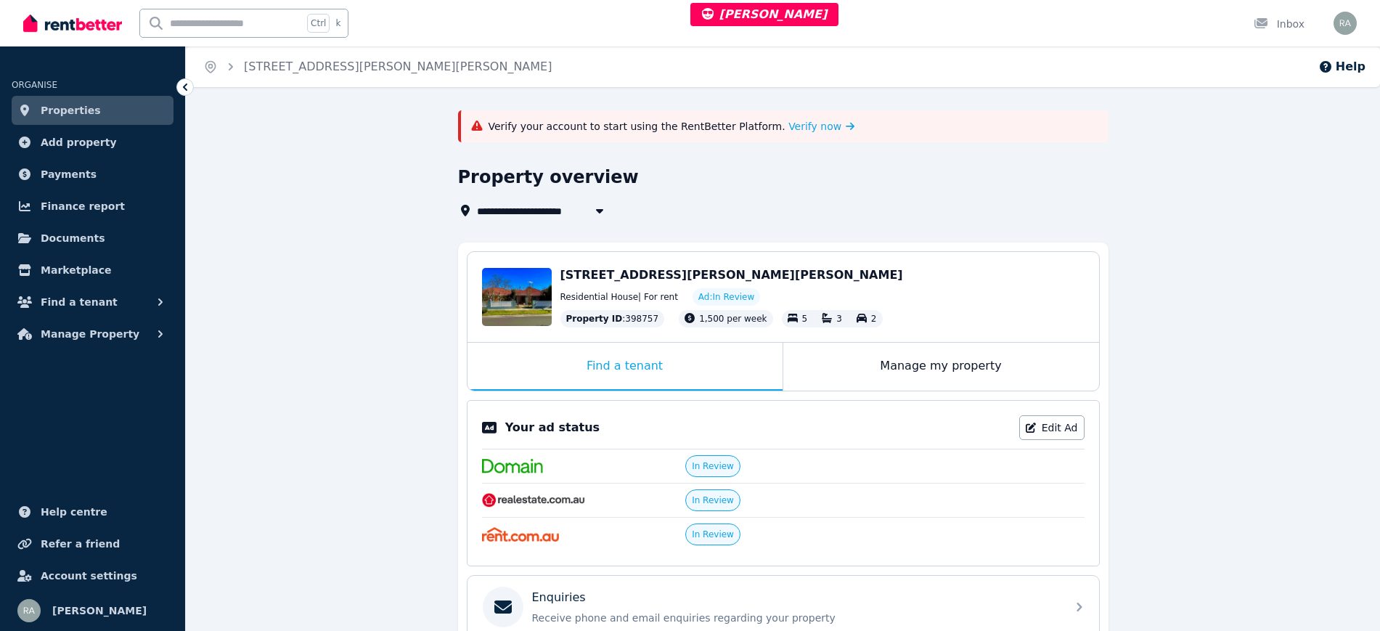
click at [772, 117] on div "Verify your account to start using the RentBetter Platform. Verify now" at bounding box center [783, 126] width 651 height 32
click at [789, 122] on span "Verify now" at bounding box center [815, 126] width 53 height 15
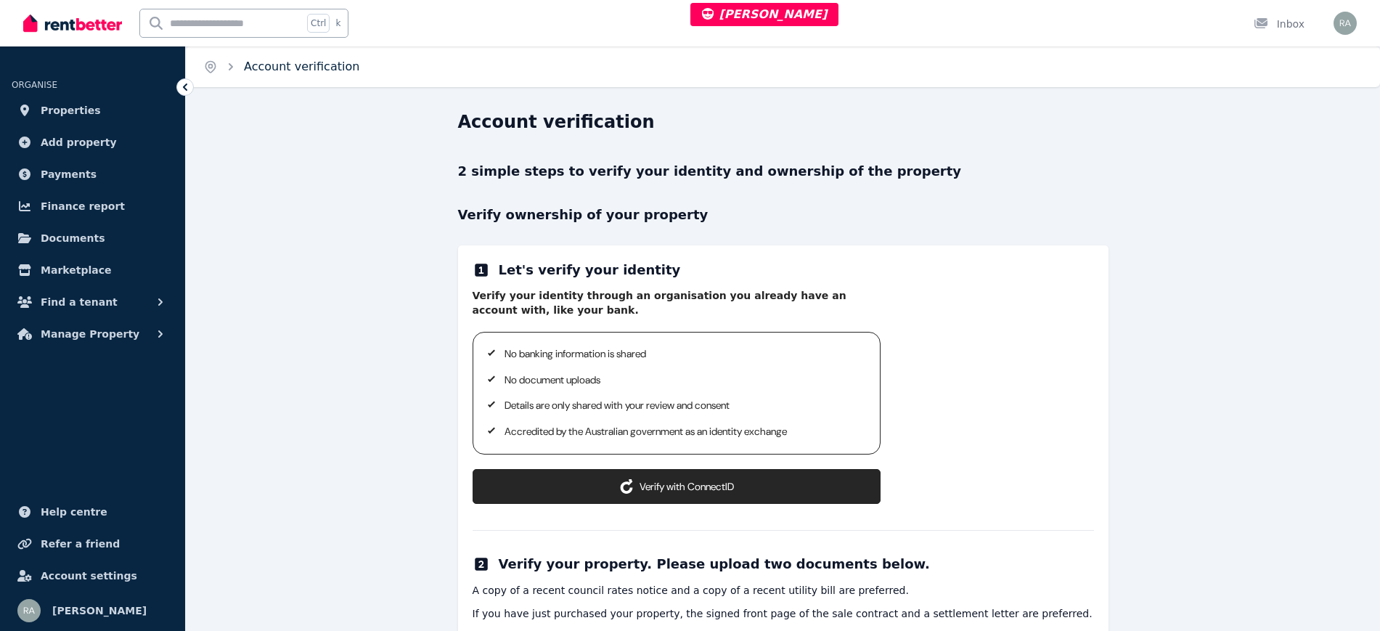
drag, startPoint x: 283, startPoint y: 65, endPoint x: 252, endPoint y: 65, distance: 31.2
click at [284, 65] on link "Account verification" at bounding box center [301, 67] width 115 height 14
click at [88, 106] on span "Properties" at bounding box center [71, 110] width 60 height 17
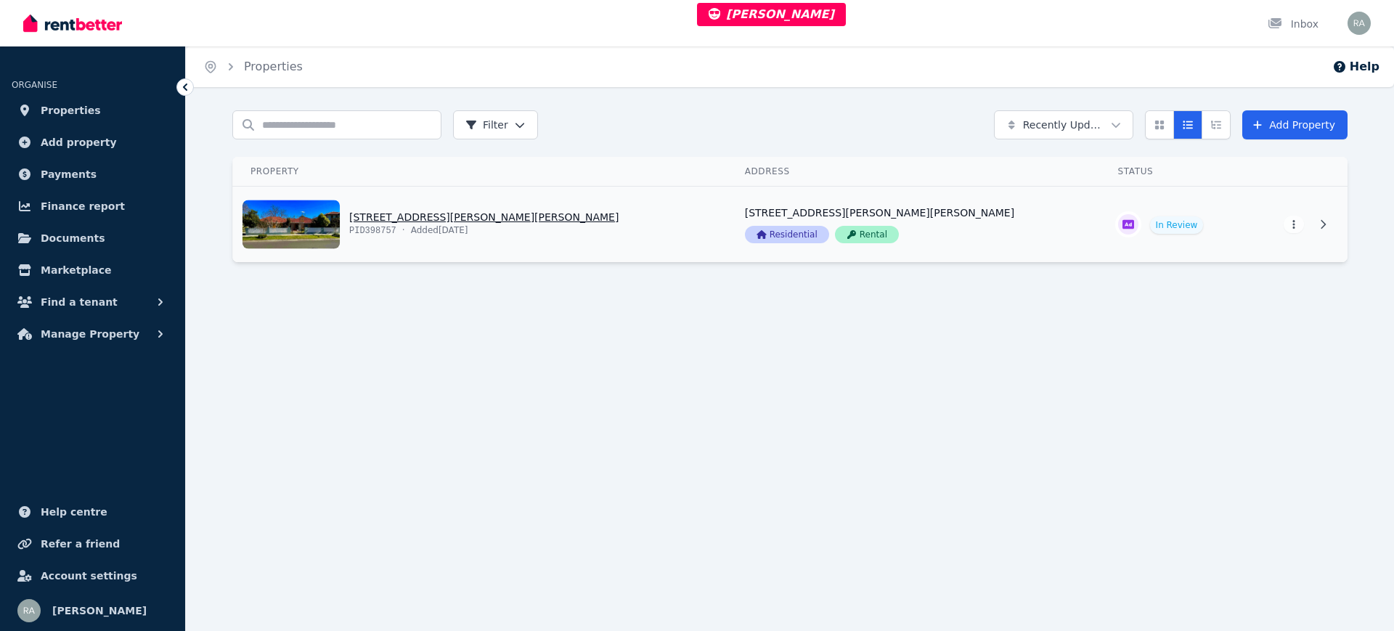
click at [610, 213] on link "View property details" at bounding box center [480, 225] width 494 height 76
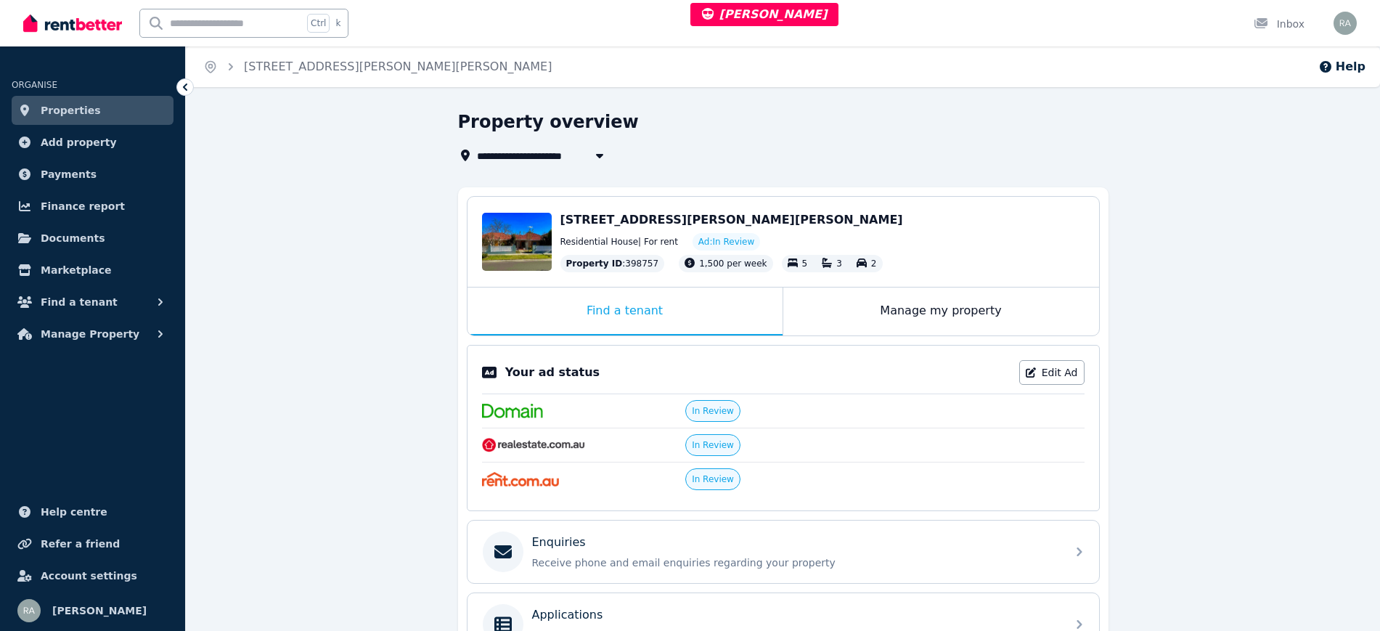
click at [128, 115] on link "Properties" at bounding box center [93, 110] width 162 height 29
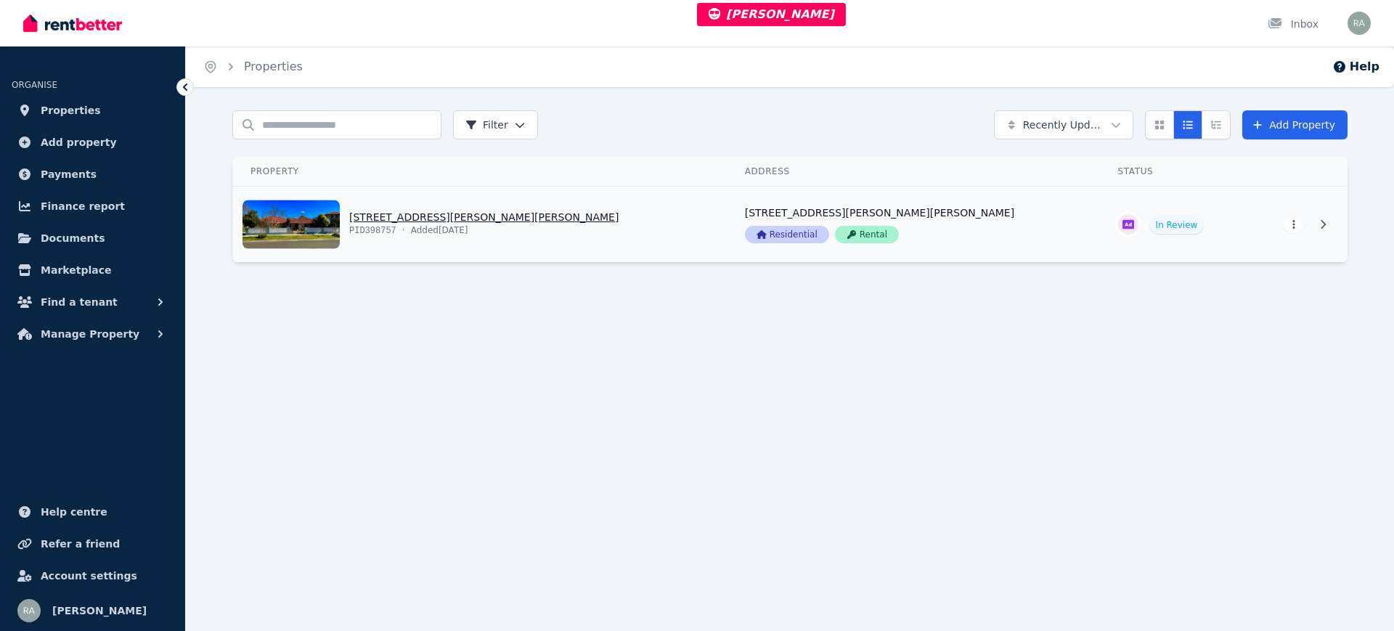
click at [595, 228] on link "View property details" at bounding box center [480, 225] width 494 height 76
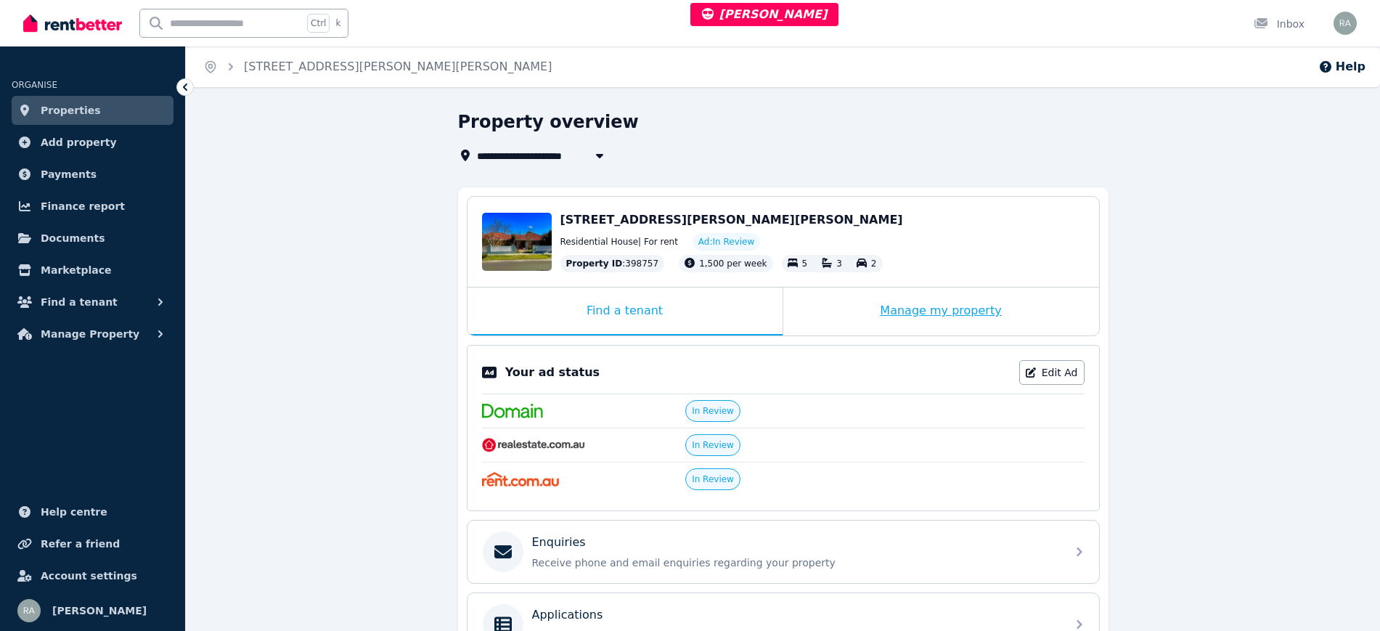
click at [823, 322] on div "Manage my property" at bounding box center [941, 312] width 316 height 48
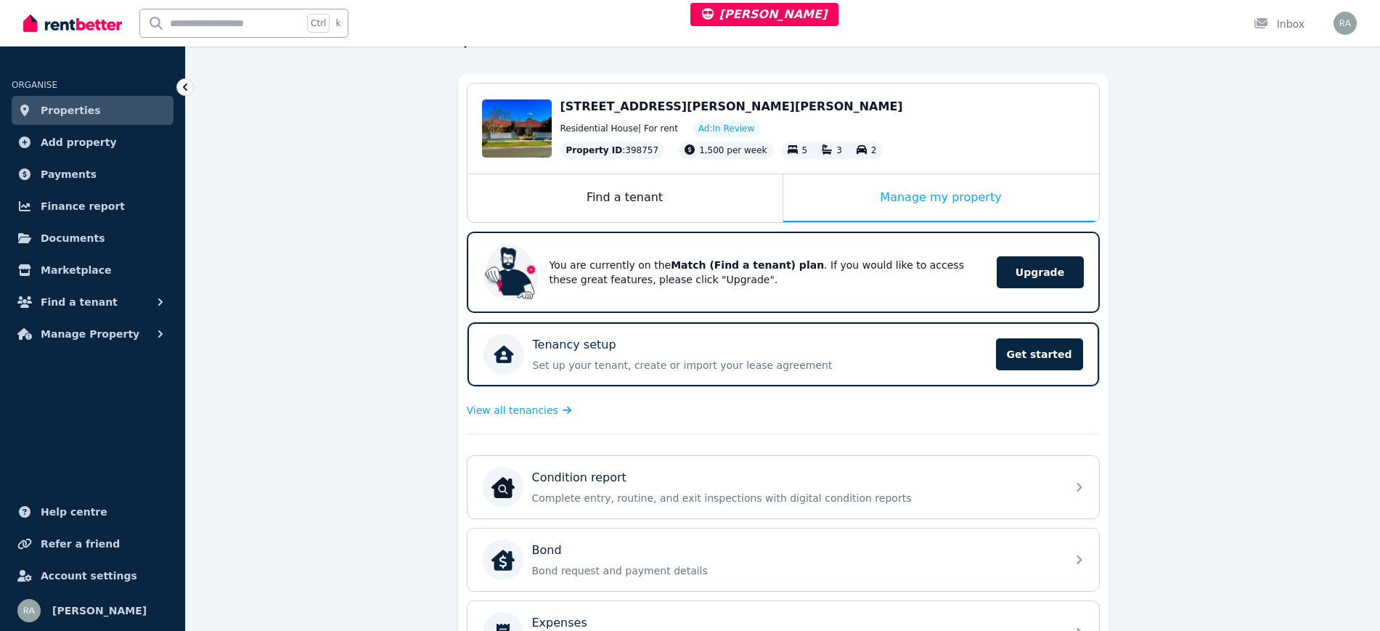
scroll to position [65, 0]
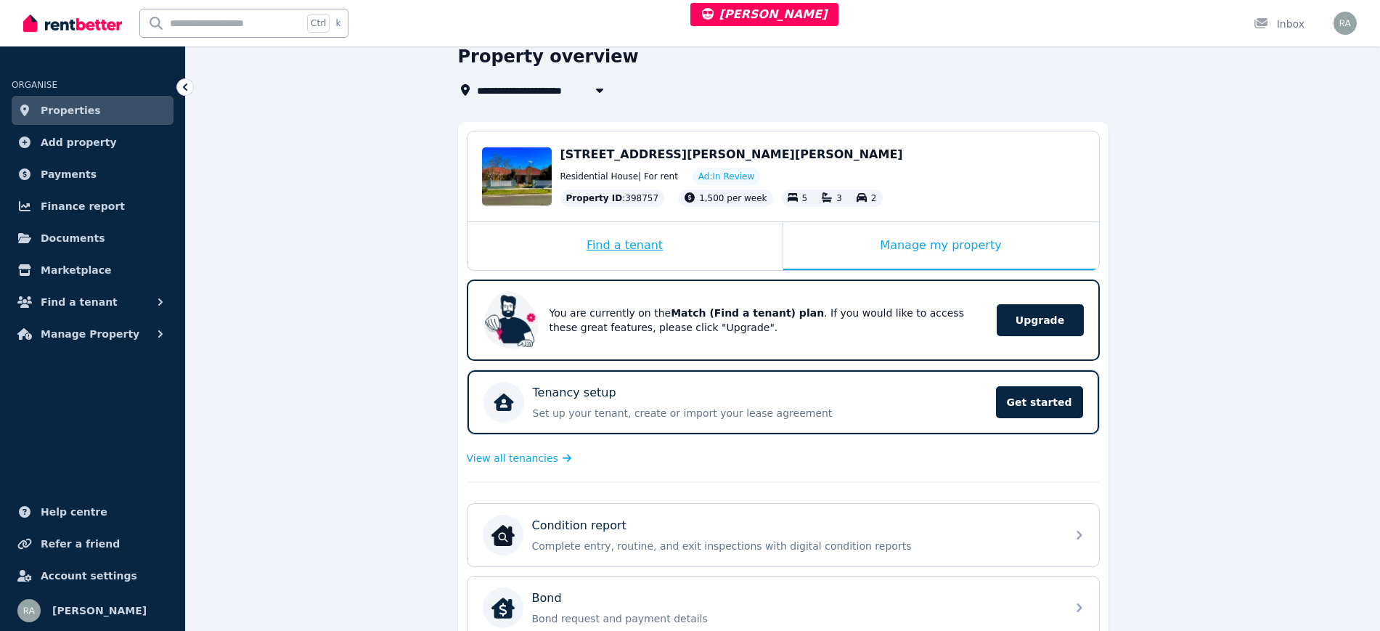
click at [738, 243] on div "Find a tenant" at bounding box center [625, 246] width 315 height 48
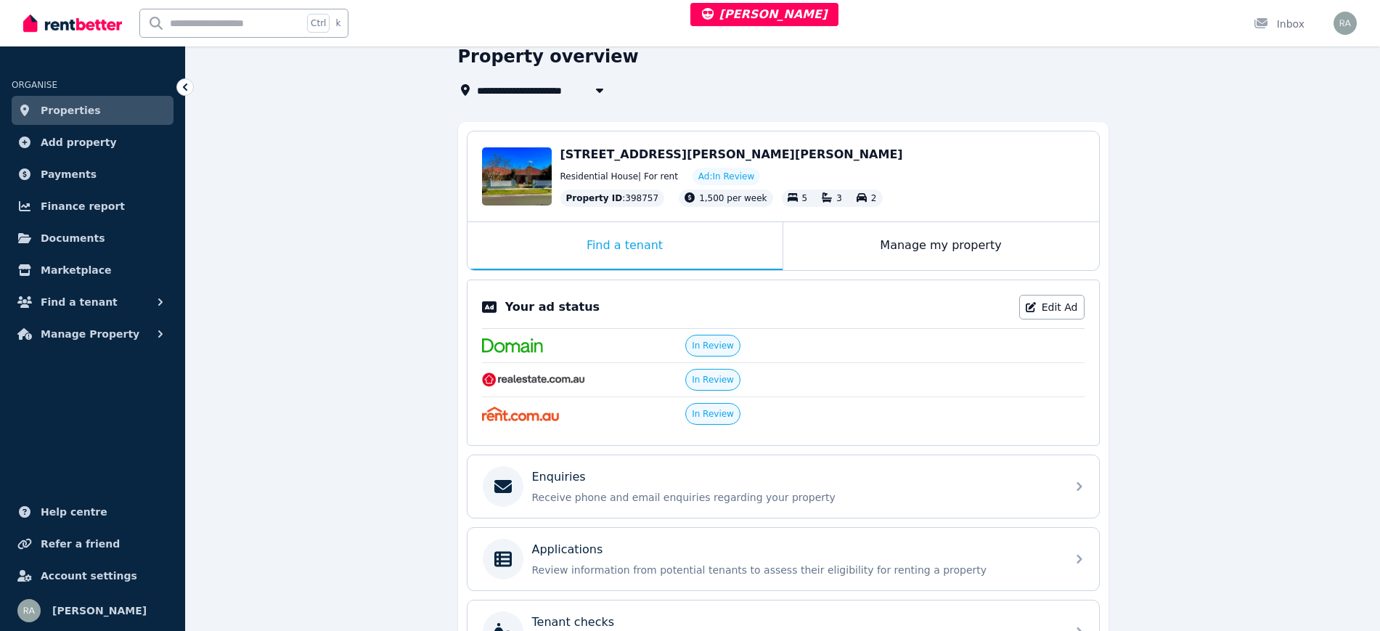
click at [112, 105] on link "Properties" at bounding box center [93, 110] width 162 height 29
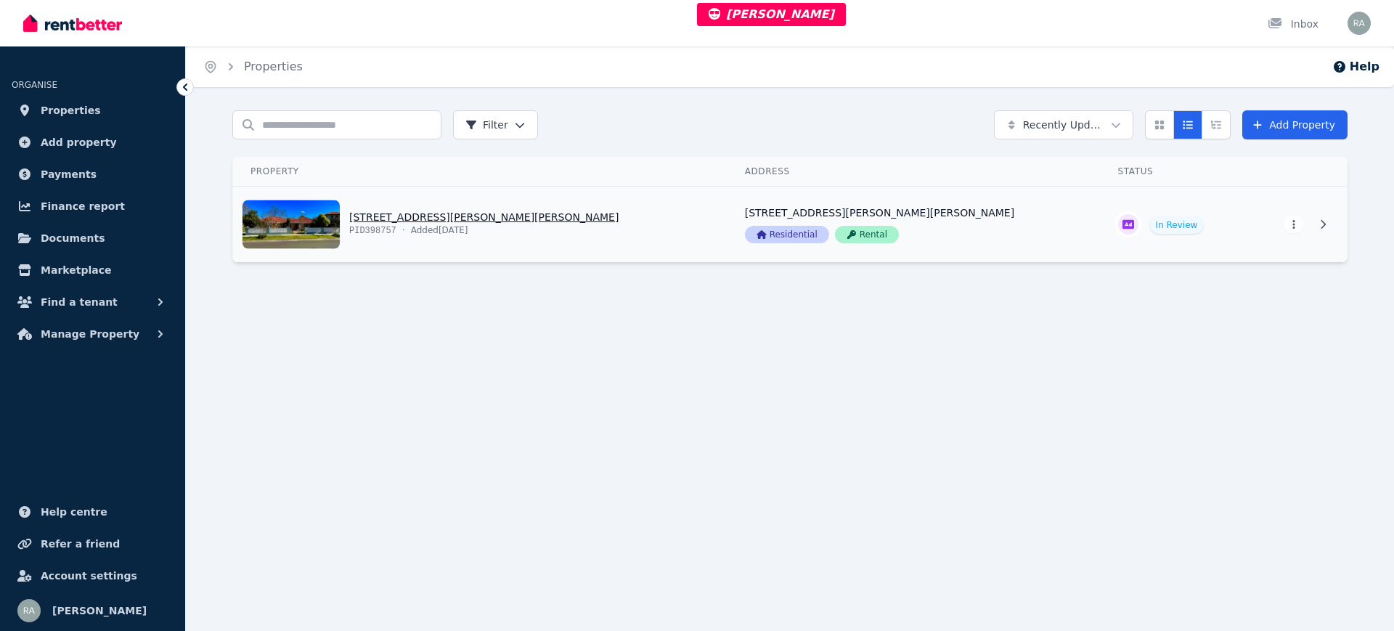
click at [642, 232] on link "View property details" at bounding box center [480, 225] width 494 height 76
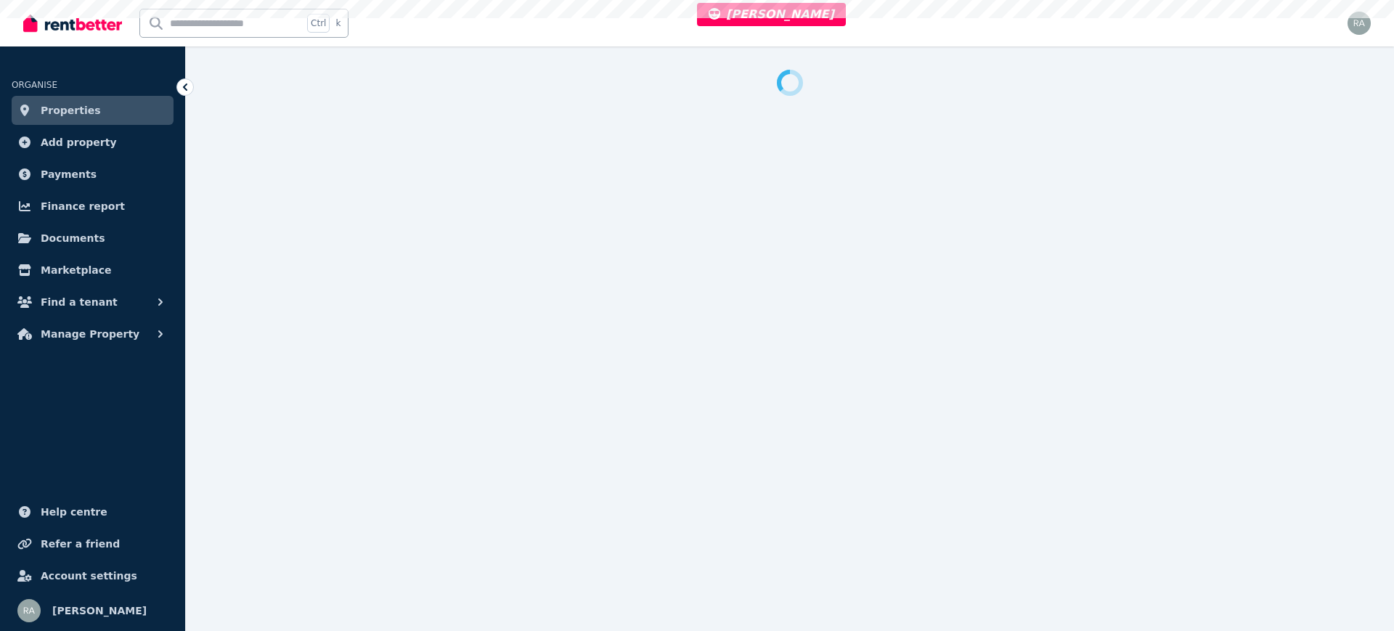
select select "***"
select select "**********"
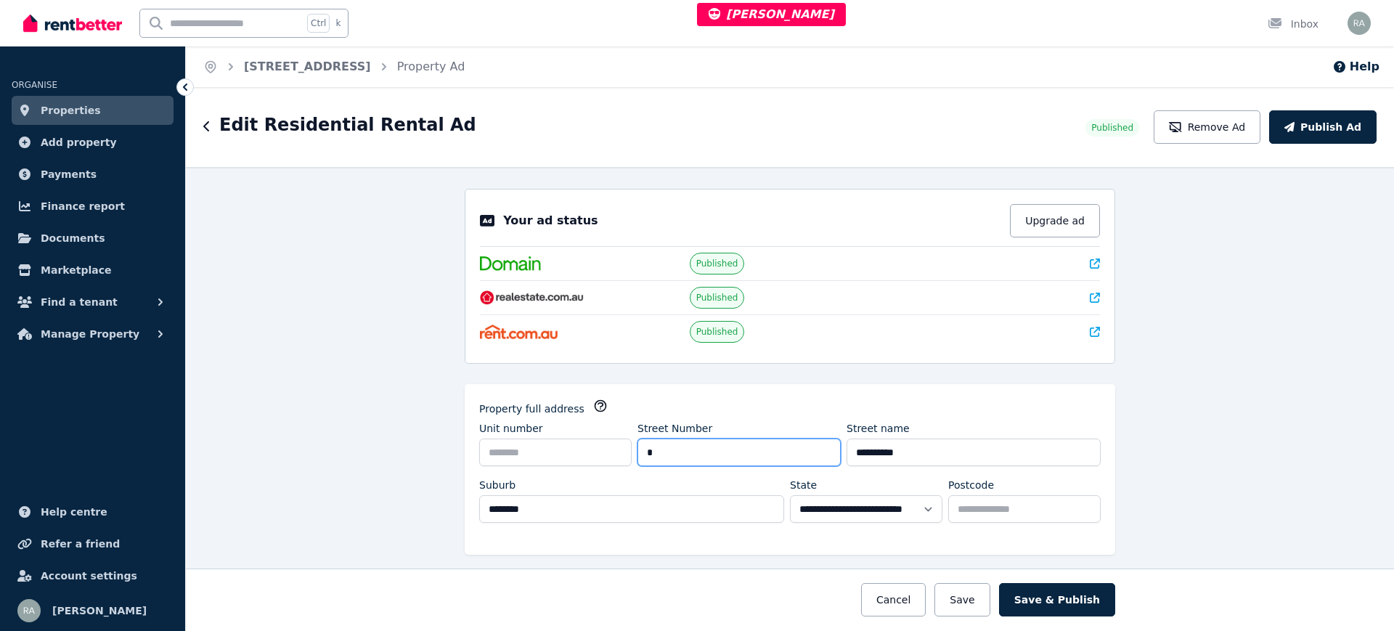
drag, startPoint x: 691, startPoint y: 457, endPoint x: 394, endPoint y: 439, distance: 296.8
click at [401, 451] on div "**********" at bounding box center [790, 399] width 1208 height 464
type input "*"
drag, startPoint x: 955, startPoint y: 454, endPoint x: 509, endPoint y: 454, distance: 445.8
click at [509, 454] on div "**********" at bounding box center [790, 449] width 622 height 57
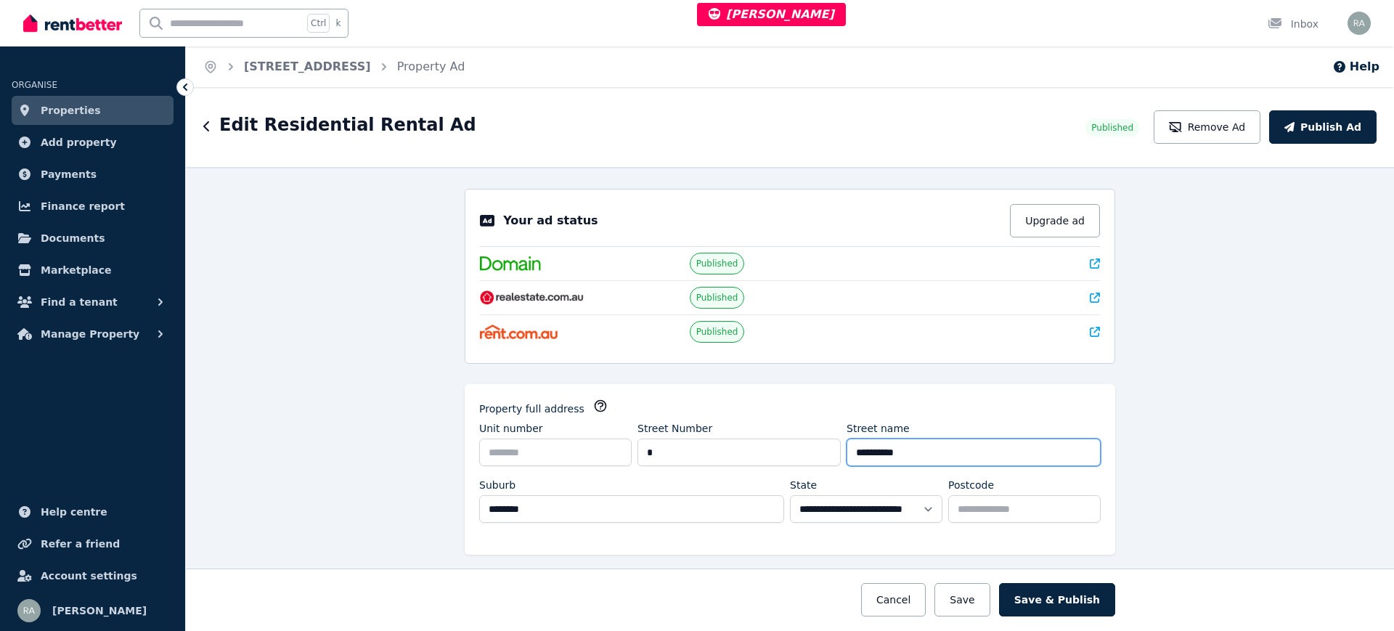
paste input "text"
drag, startPoint x: 859, startPoint y: 457, endPoint x: 741, endPoint y: 436, distance: 119.5
click at [750, 442] on div "**********" at bounding box center [790, 449] width 622 height 57
type input "********"
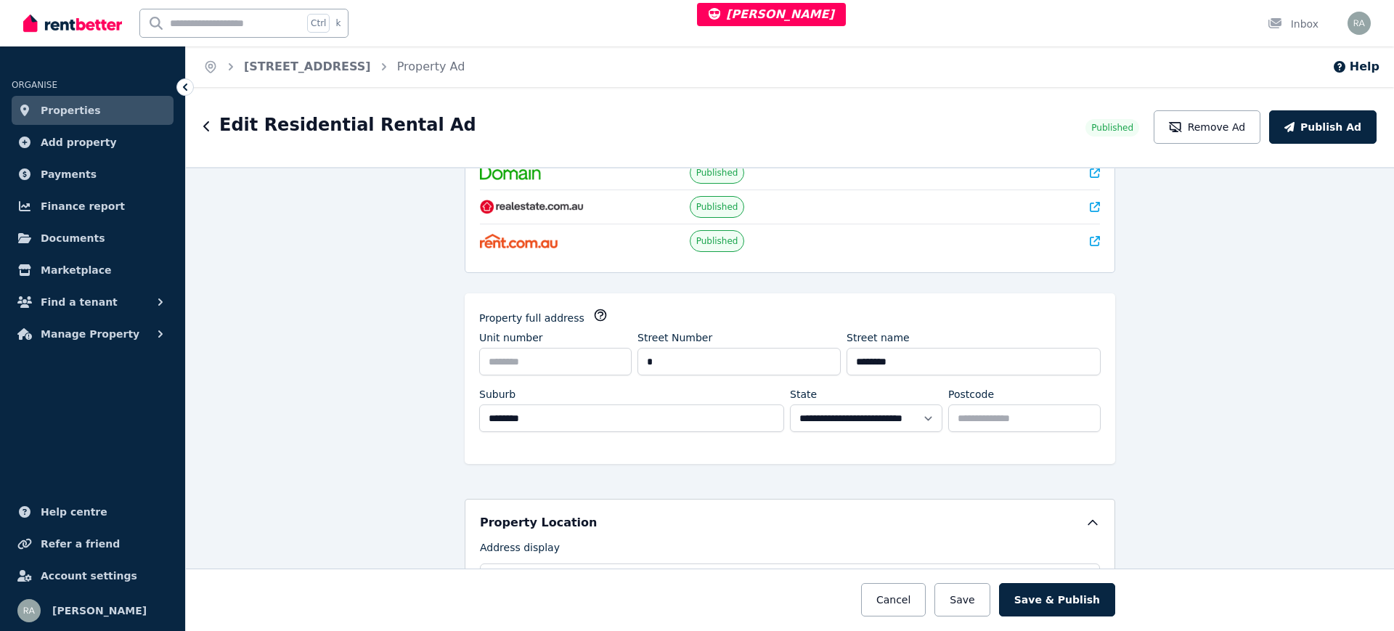
click at [1044, 604] on button "Save & Publish" at bounding box center [1057, 599] width 116 height 33
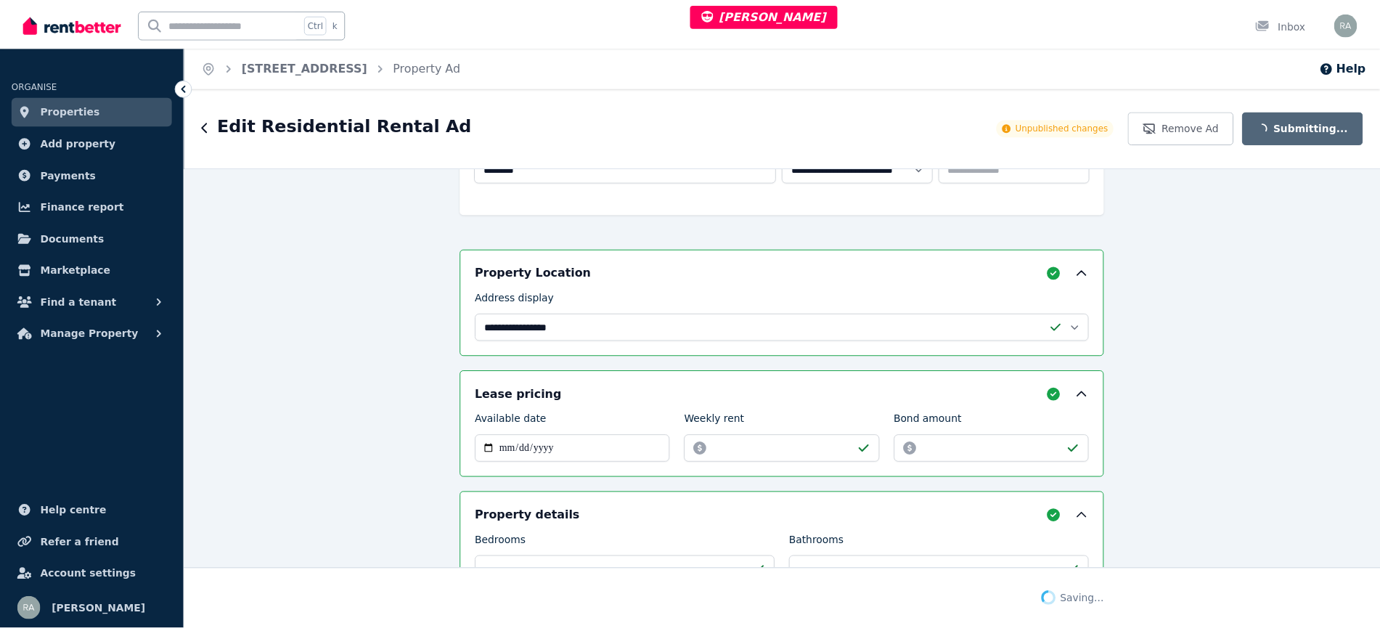
scroll to position [567, 0]
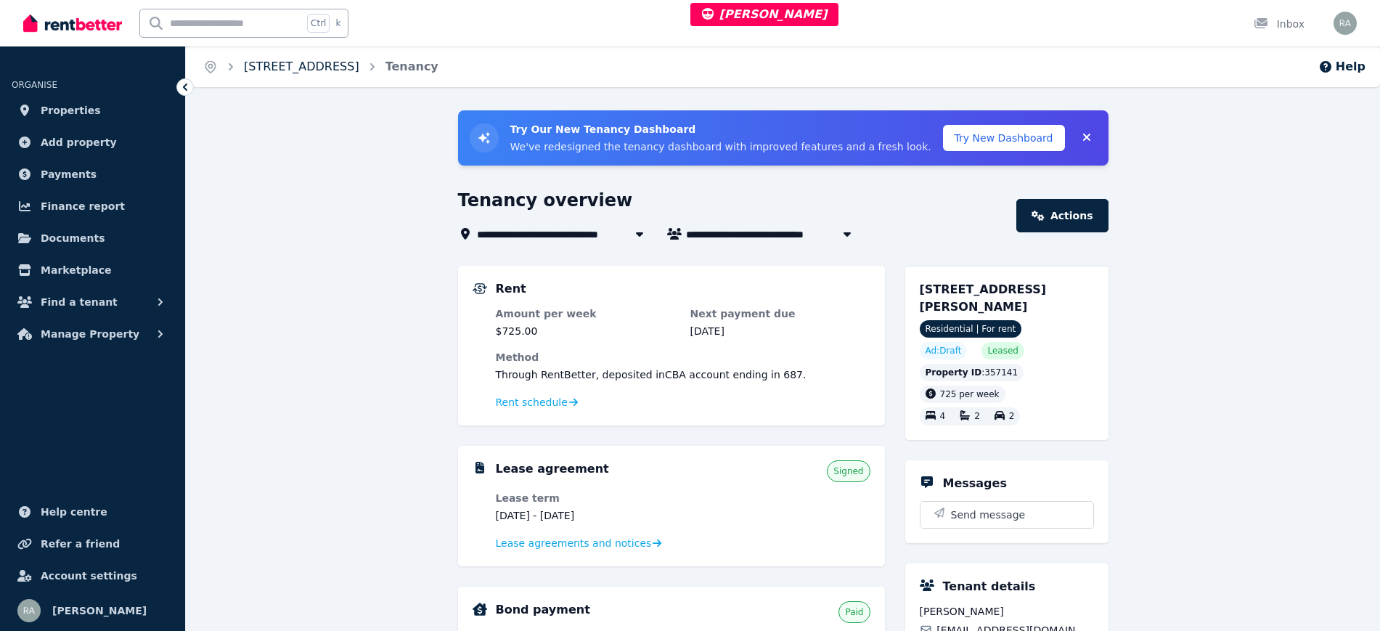
click at [342, 63] on link "[STREET_ADDRESS]" at bounding box center [301, 67] width 115 height 14
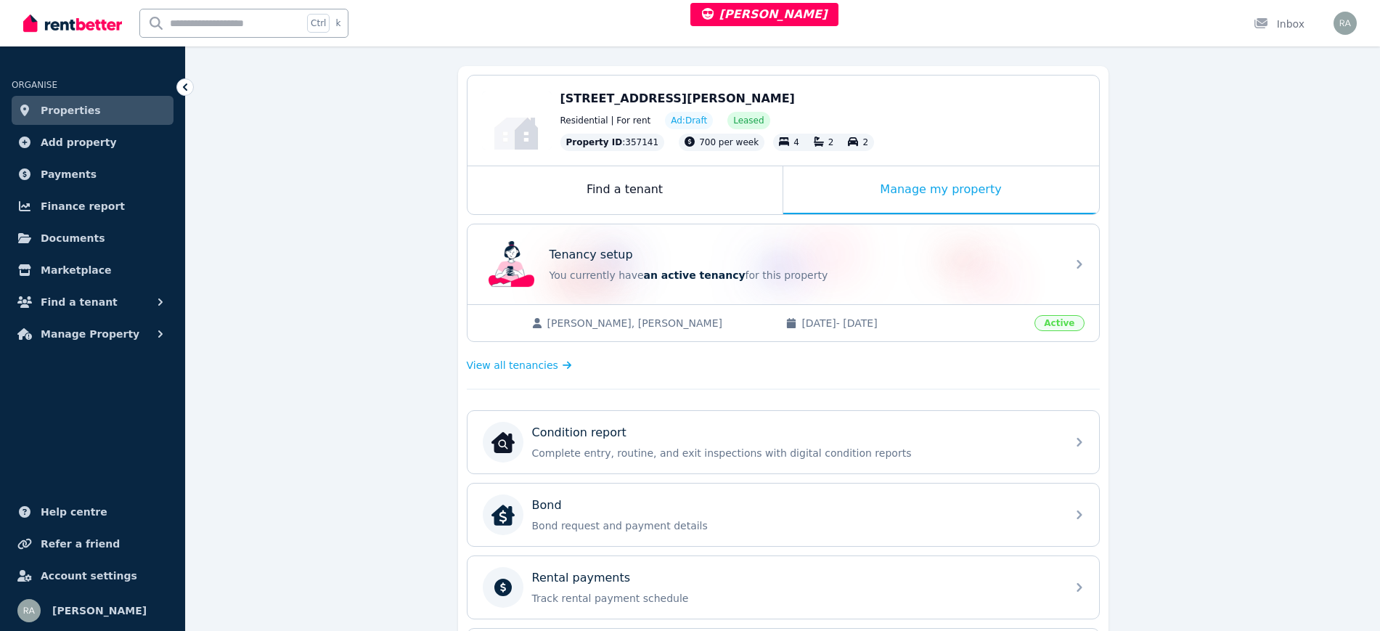
scroll to position [363, 0]
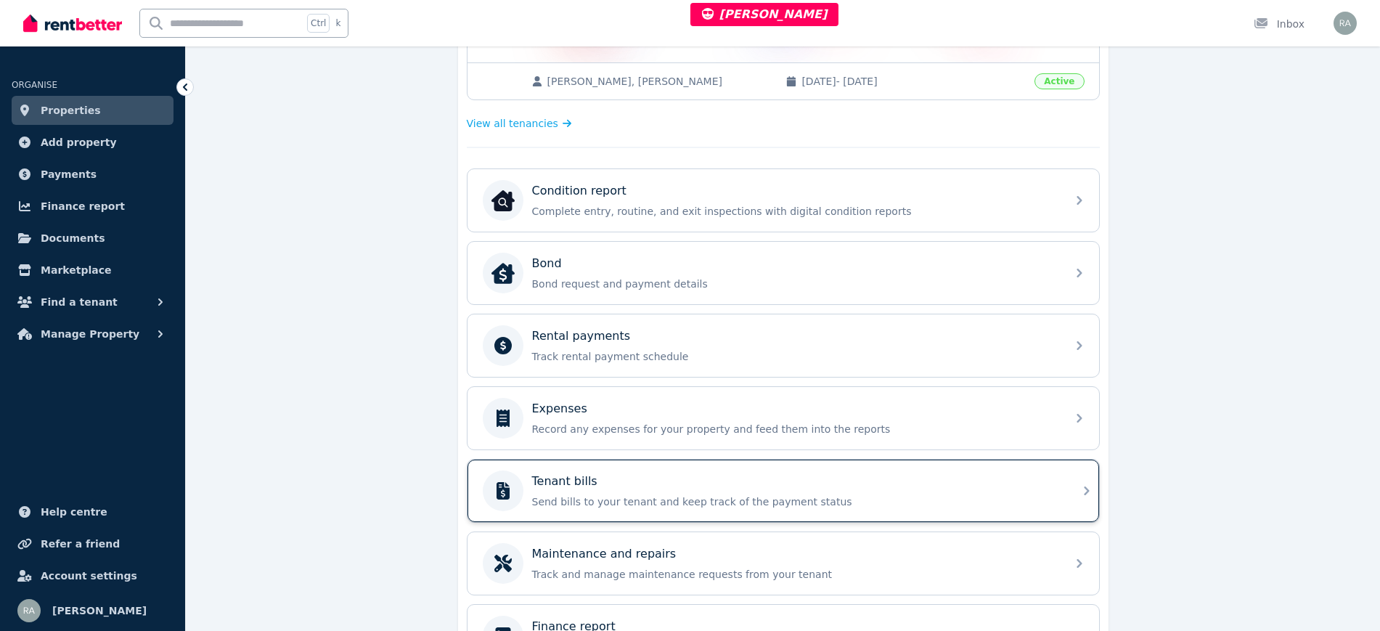
click at [710, 479] on div "Tenant bills" at bounding box center [795, 481] width 526 height 17
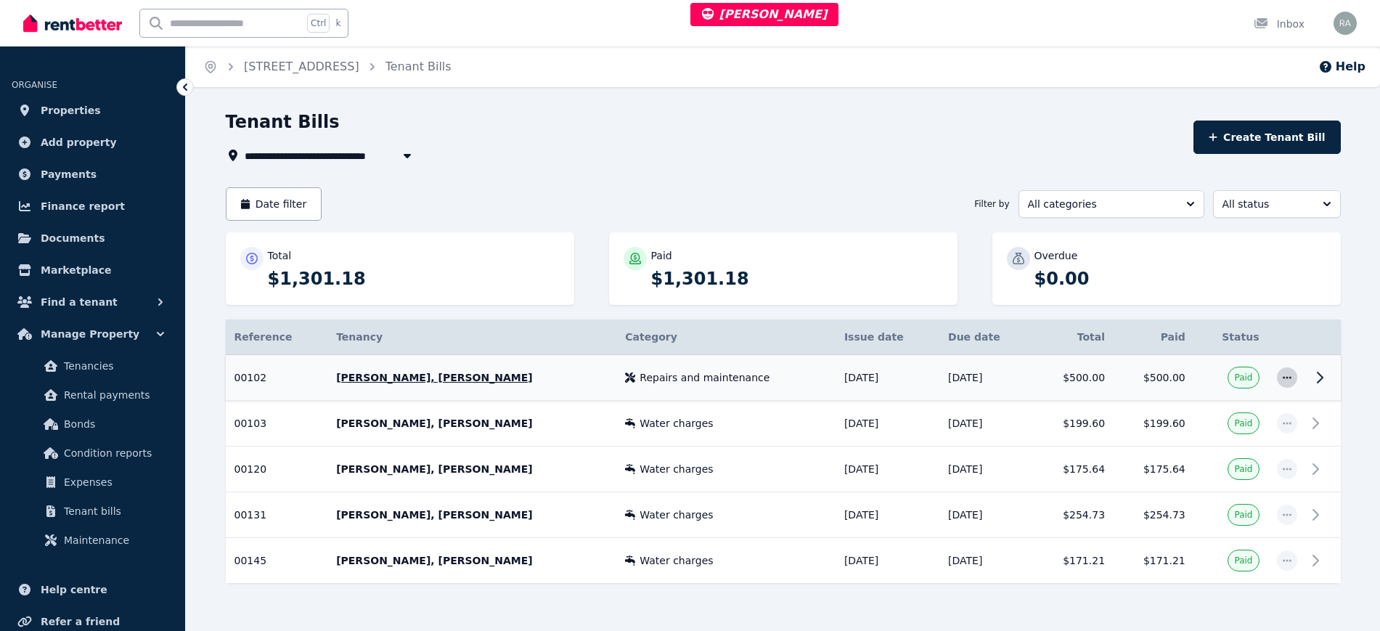
click at [1290, 385] on span "button" at bounding box center [1287, 377] width 20 height 20
click at [1287, 385] on span "button" at bounding box center [1287, 377] width 20 height 20
click at [1109, 375] on td "$500.00" at bounding box center [1073, 378] width 81 height 46
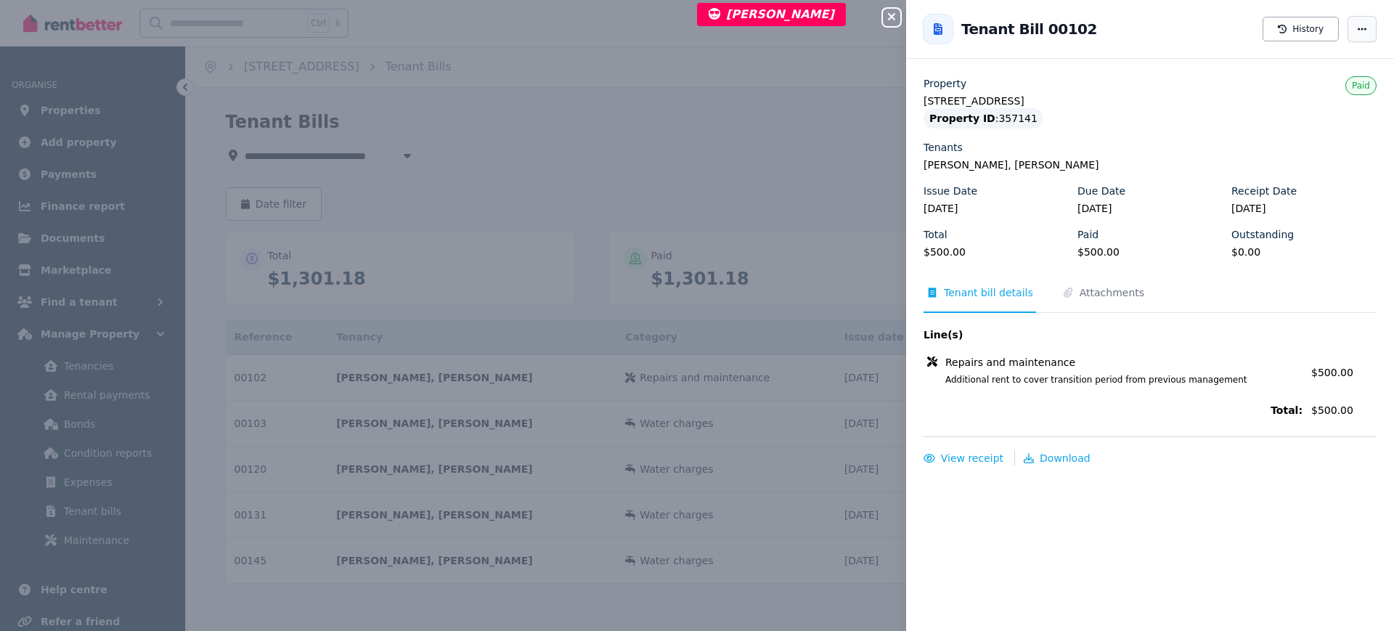
click at [1351, 21] on span "button" at bounding box center [1362, 29] width 29 height 26
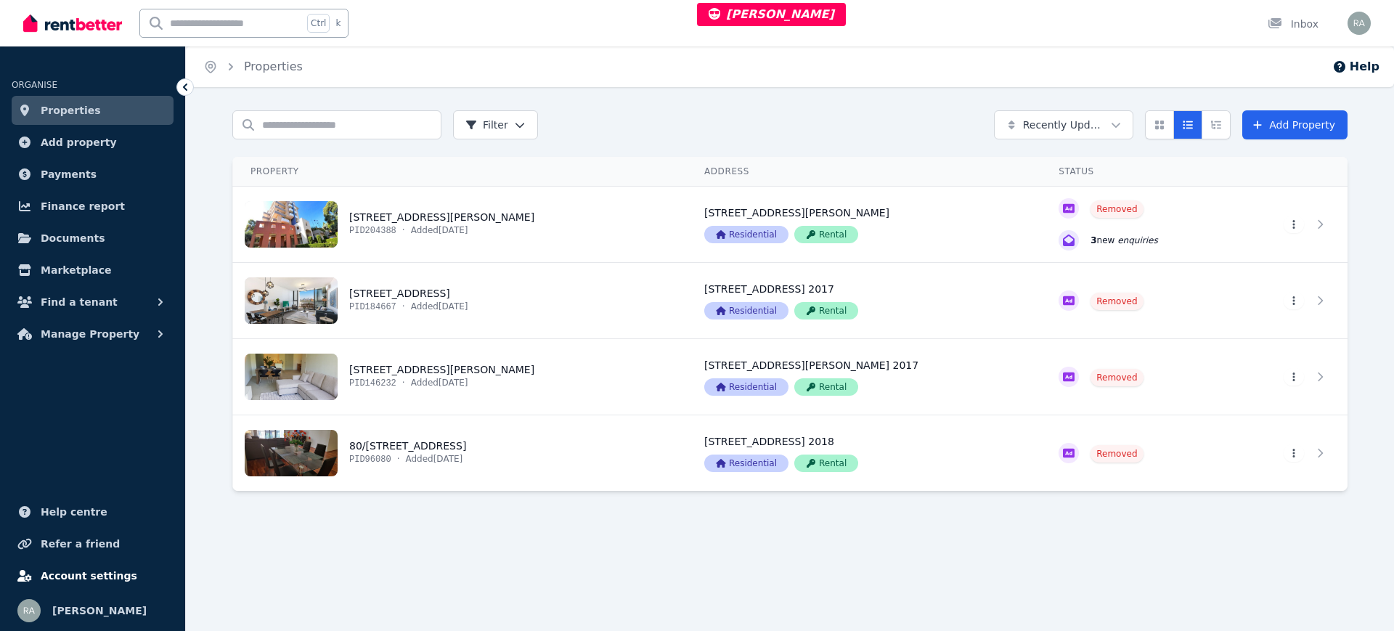
click at [113, 577] on span "Account settings" at bounding box center [89, 575] width 97 height 17
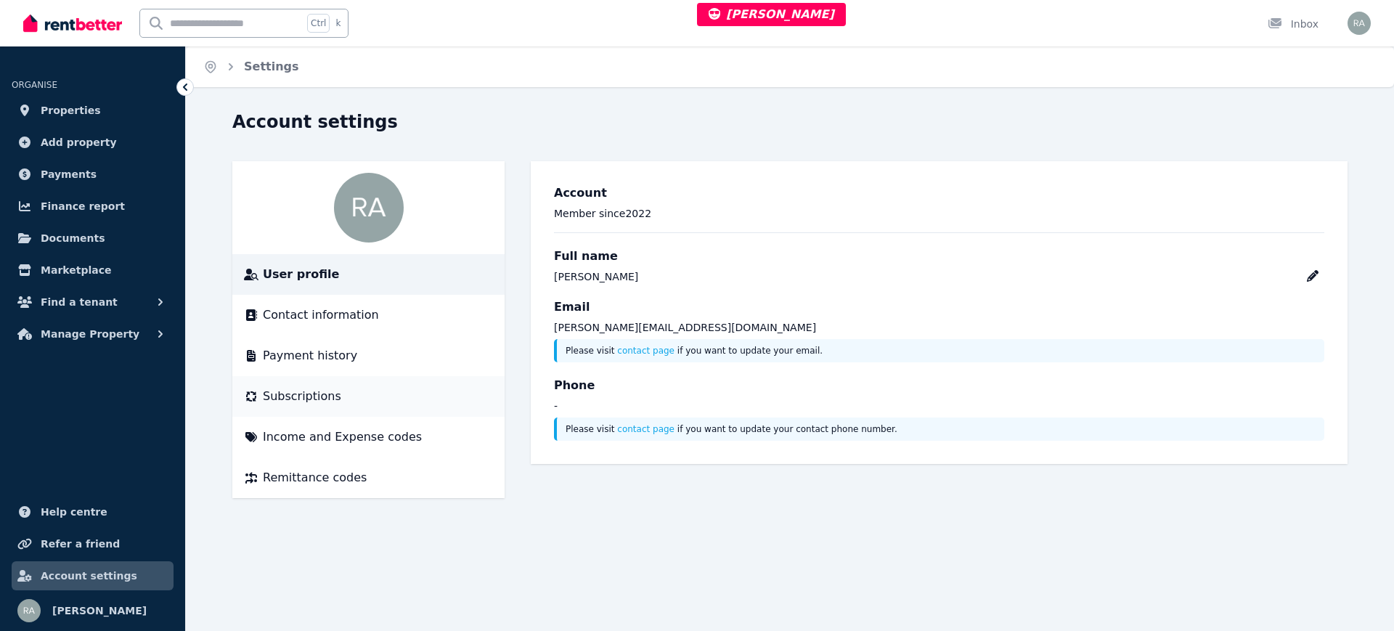
click at [348, 397] on div "Subscriptions" at bounding box center [368, 396] width 249 height 17
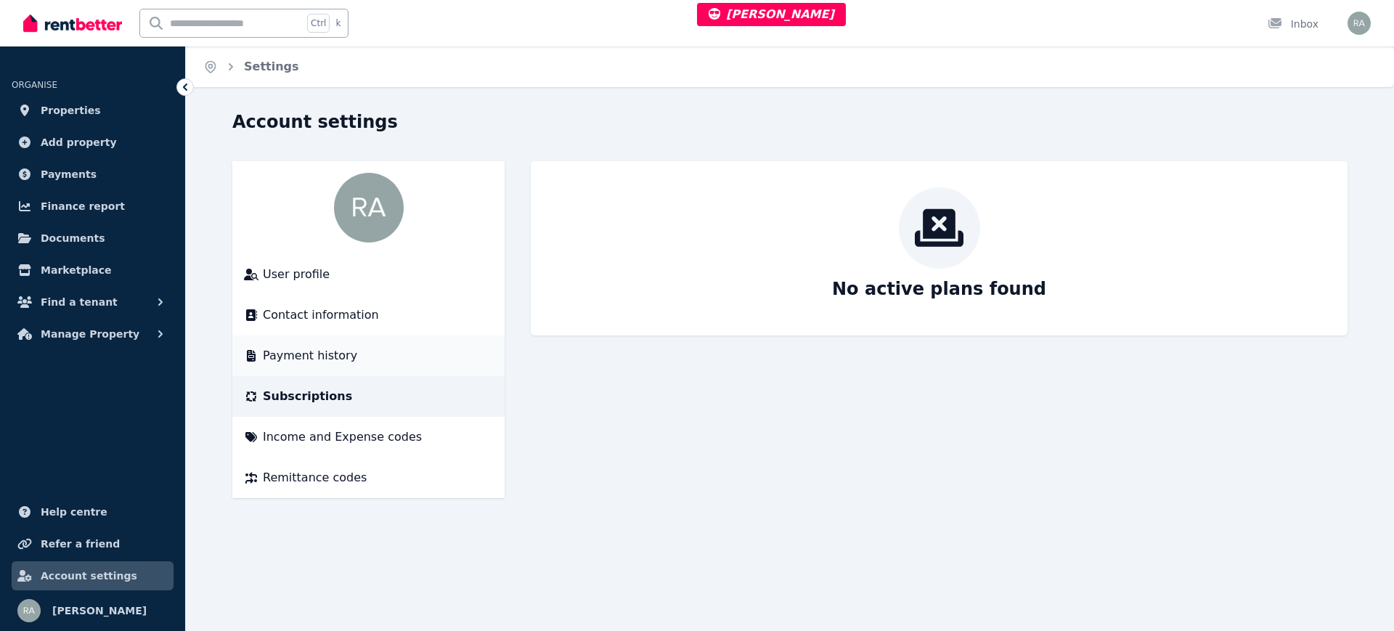
click at [348, 353] on div "Payment history" at bounding box center [368, 355] width 249 height 17
